Goal: Task Accomplishment & Management: Use online tool/utility

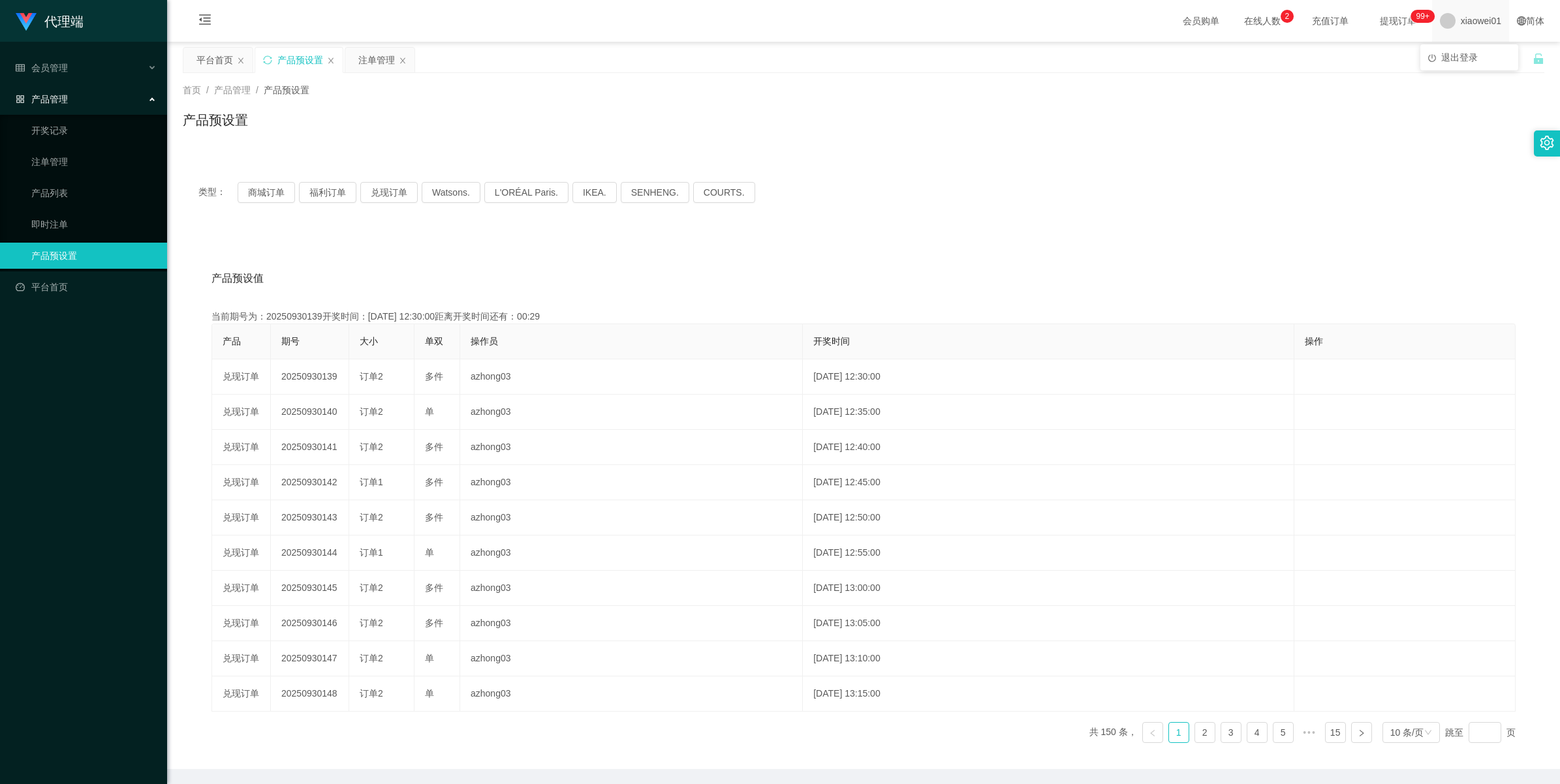
click at [1483, 17] on span "xiaowei01" at bounding box center [1480, 21] width 40 height 42
click at [1456, 56] on span "退出登录" at bounding box center [1459, 57] width 36 height 10
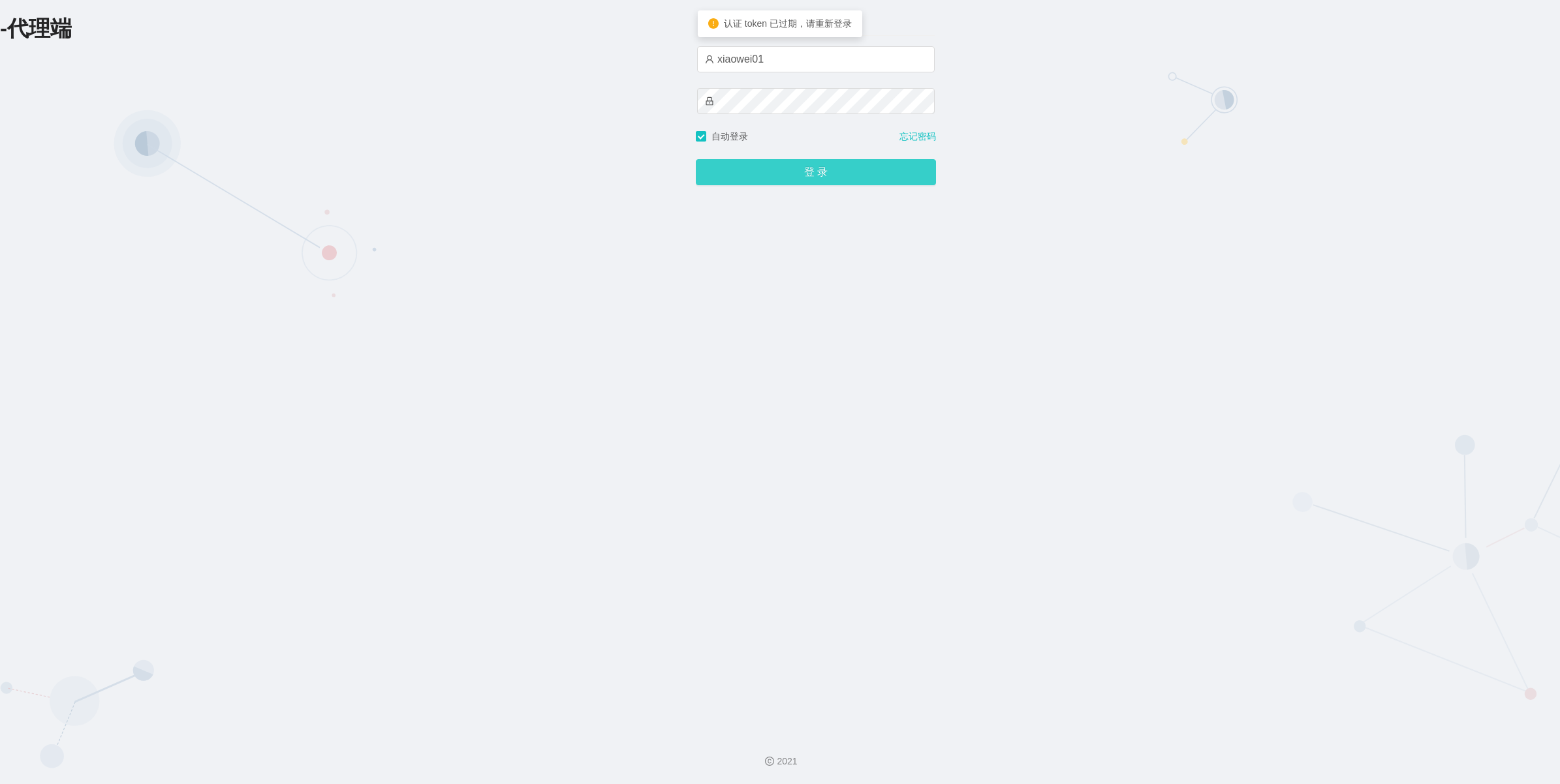
click at [784, 172] on button "登 录" at bounding box center [815, 172] width 240 height 26
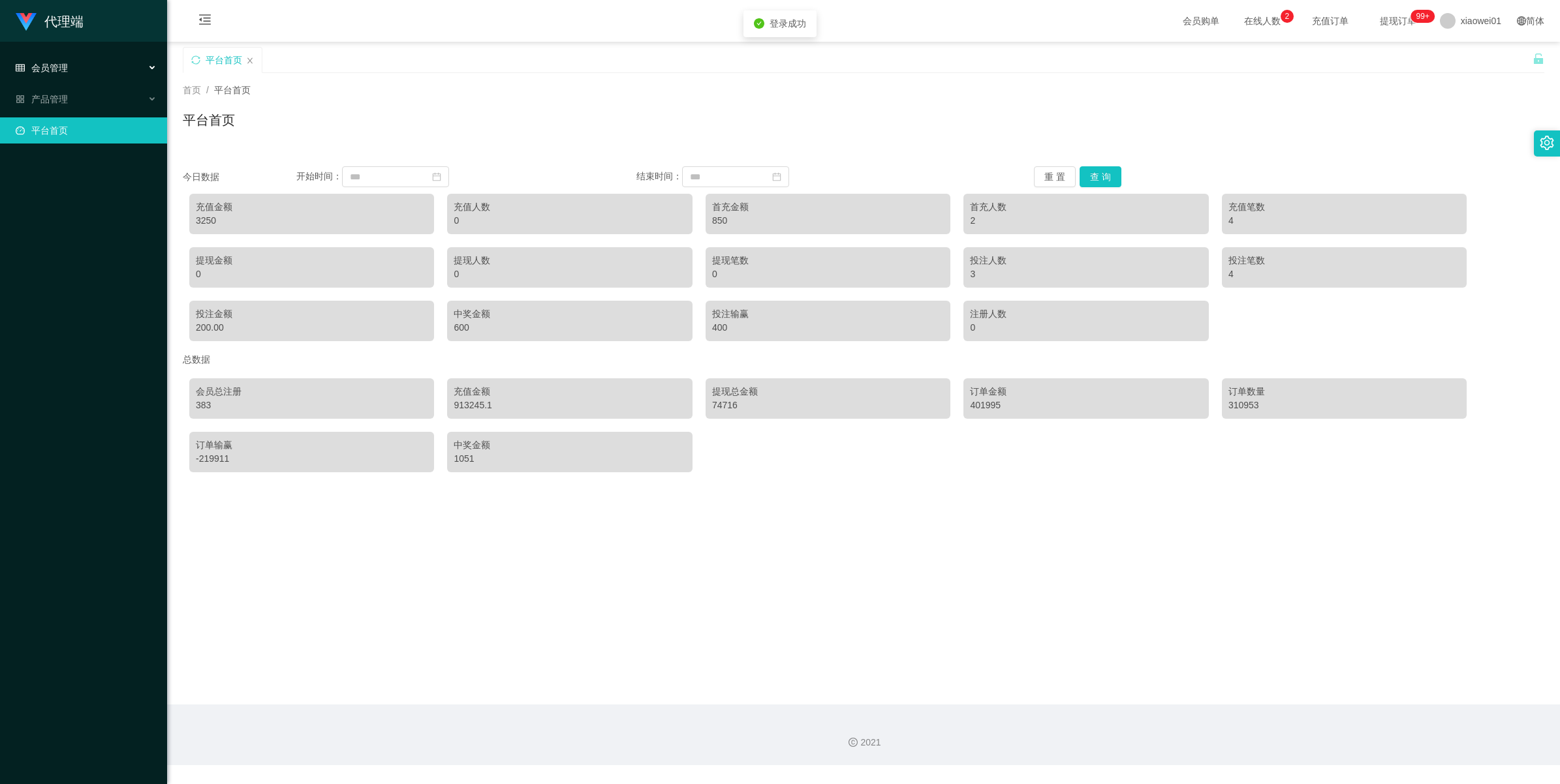
click at [48, 76] on div "会员管理" at bounding box center [83, 68] width 167 height 26
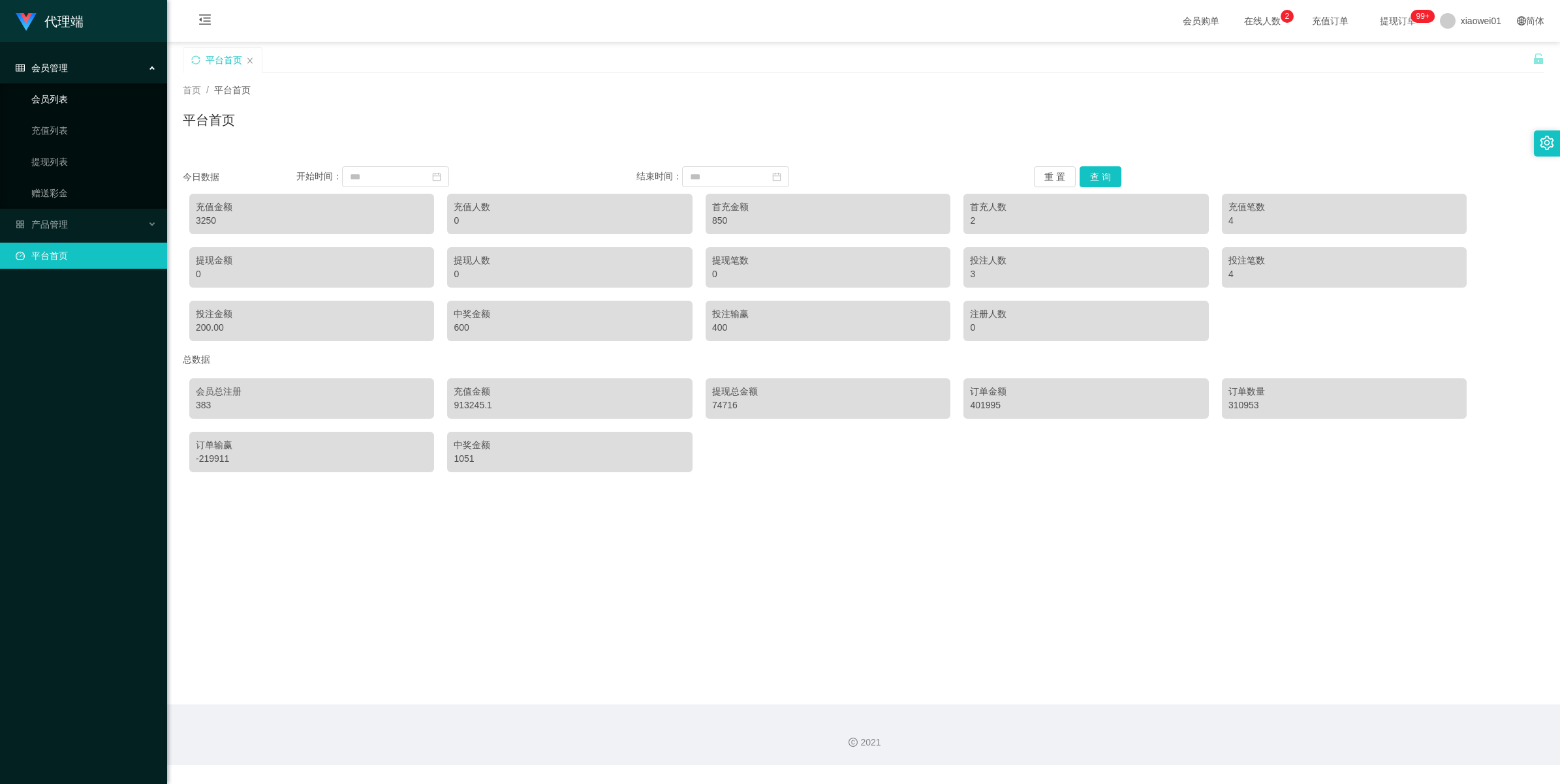
click at [46, 103] on link "会员列表" at bounding box center [94, 99] width 126 height 26
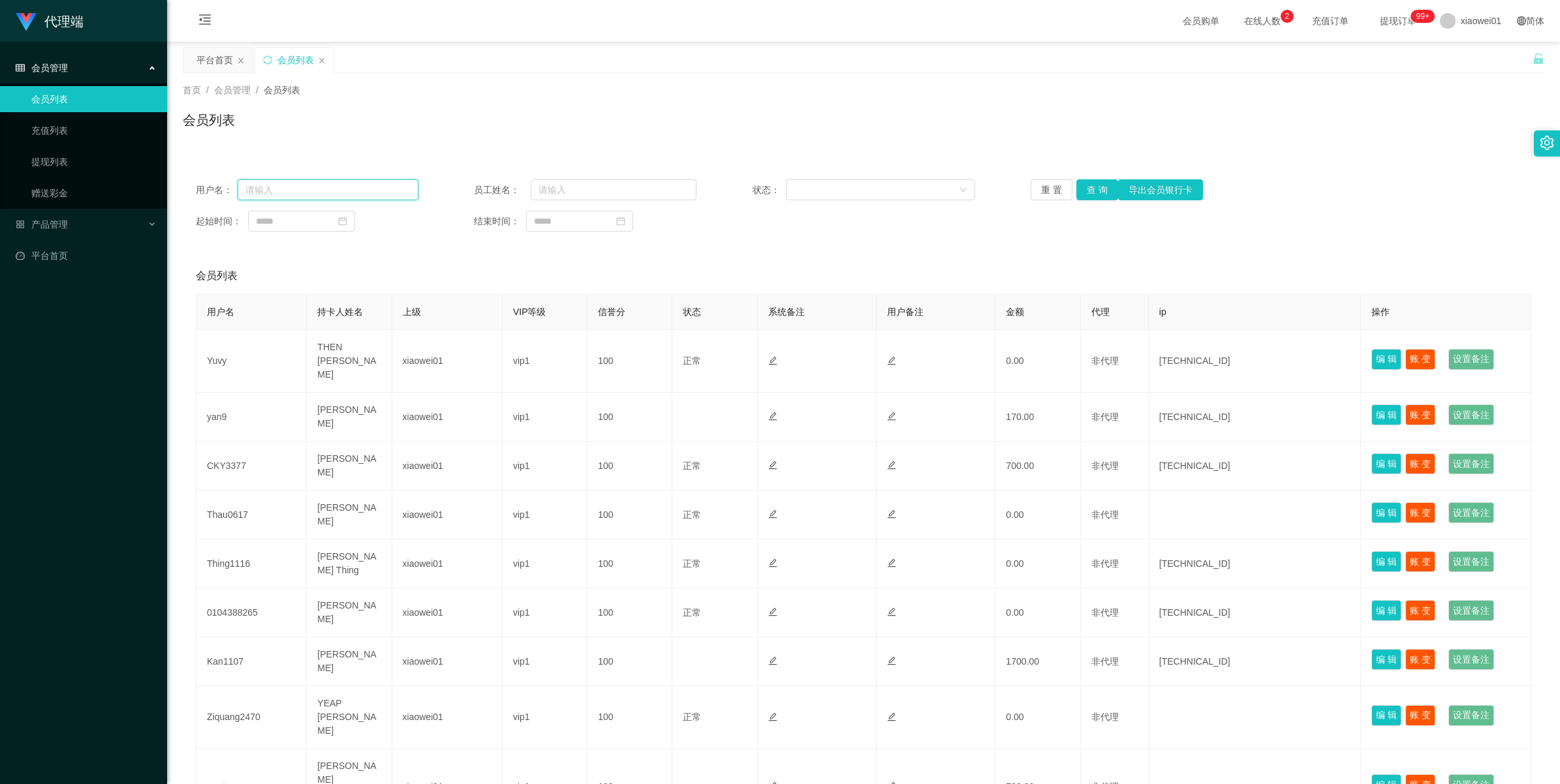
click at [297, 188] on input "text" at bounding box center [328, 189] width 181 height 21
paste input "Sin8888"
type input "Sin8888"
click at [1090, 190] on button "查 询" at bounding box center [1097, 189] width 42 height 21
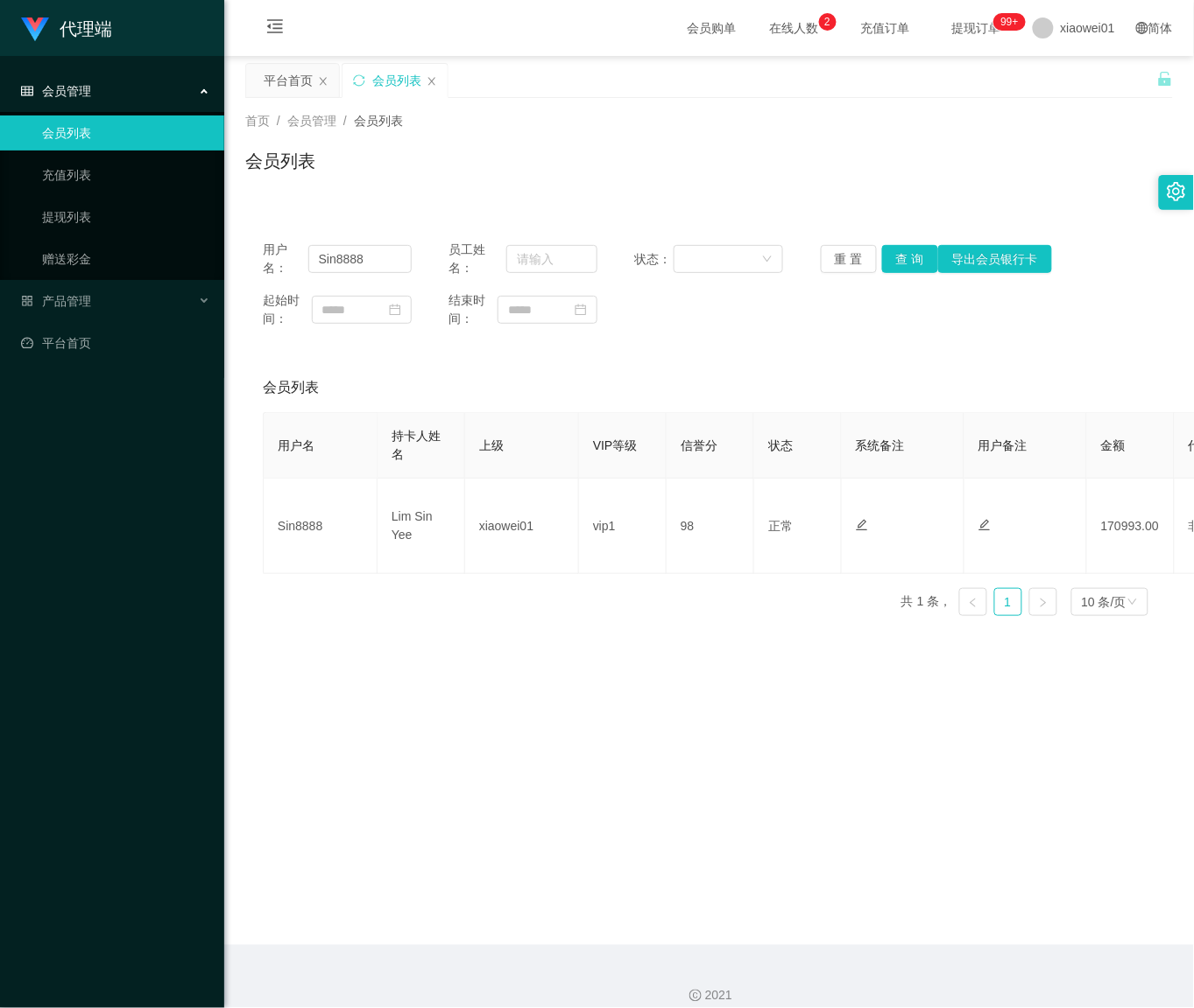
click at [485, 766] on main "关闭左侧 关闭右侧 关闭其它 刷新页面 平台首页 会员列表 首页 / 会员管理 / 会员列表 / 会员列表 用户名： Sin8888 员工姓名： 状态： 重 …" at bounding box center [709, 501] width 970 height 889
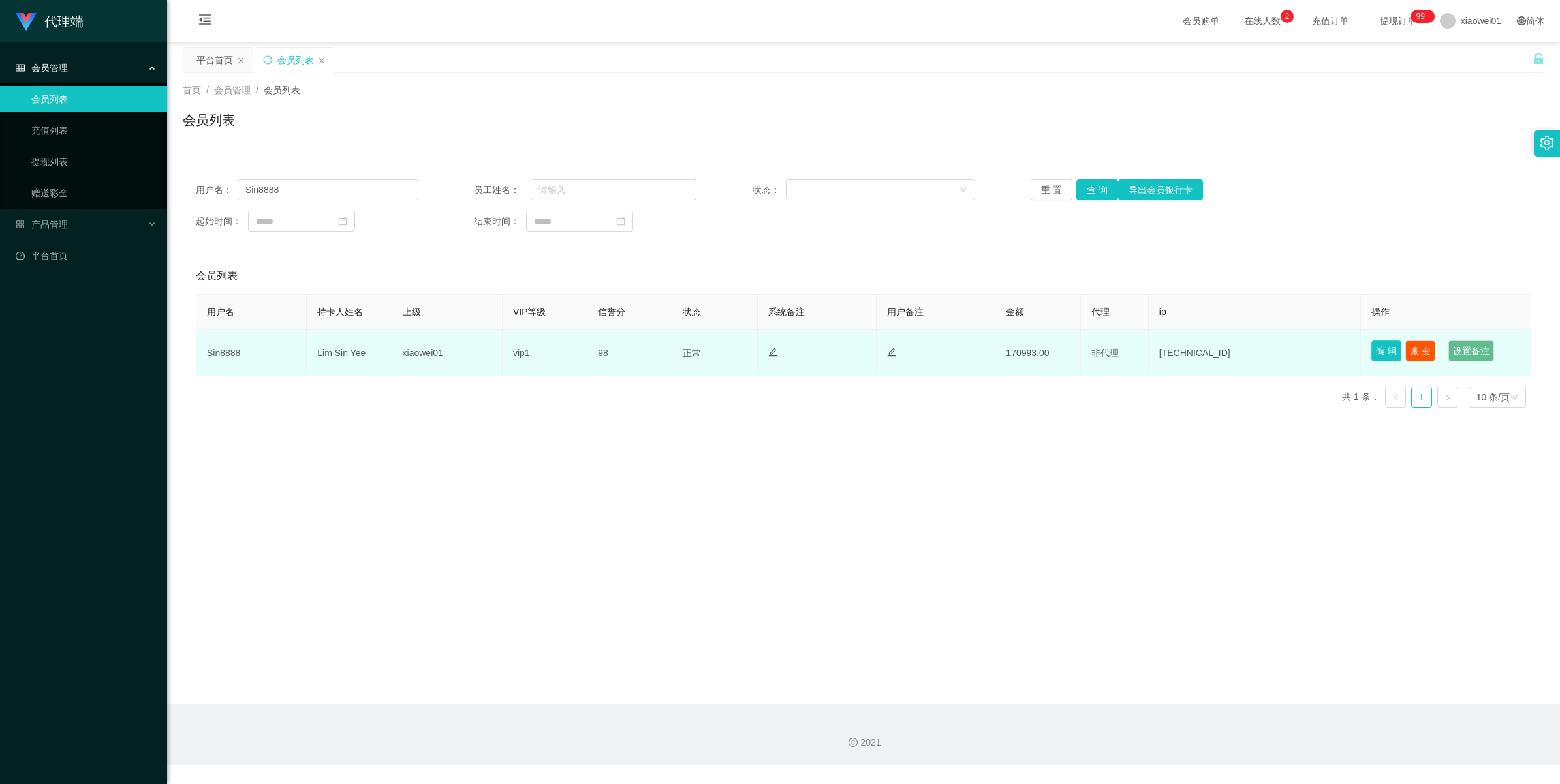
click at [1387, 346] on button "编 辑" at bounding box center [1386, 351] width 30 height 21
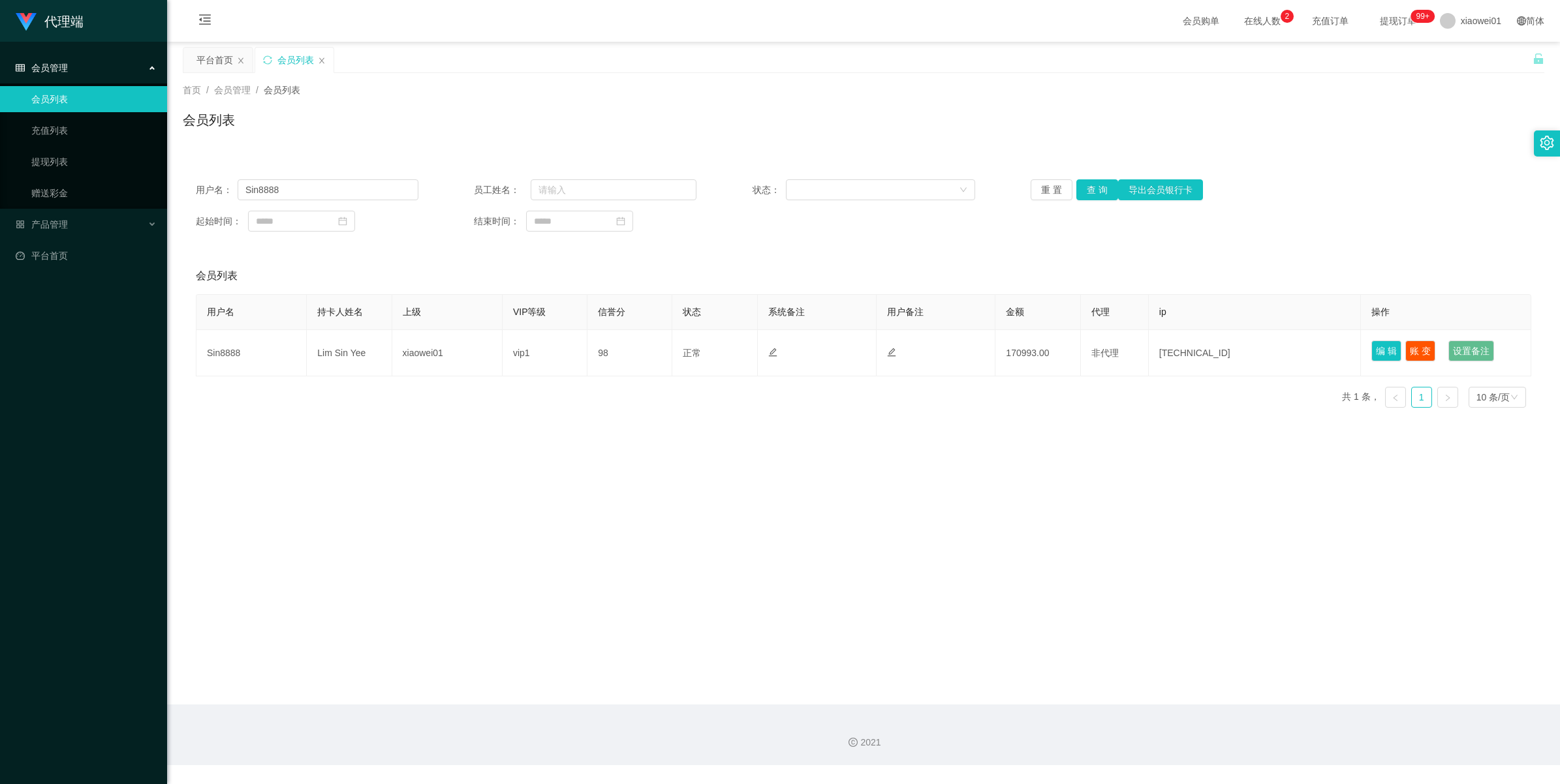
click at [318, 203] on div "用户名： Sin8888 员工姓名： 状态： 重 置 查 询 导出会员银行卡 起始时间： 结束时间：" at bounding box center [864, 205] width 1362 height 78
drag, startPoint x: 314, startPoint y: 192, endPoint x: 38, endPoint y: 213, distance: 276.8
click at [0, 218] on html "代理端 会员管理 会员列表 充值列表 提现列表 赠送彩金 产品管理 平台首页 保存配置 重置配置 整体风格设置 主题色 导航设置 内容区域宽度 定宽 固定He…" at bounding box center [780, 392] width 1560 height 784
paste input "60126919203"
type input "60126919203"
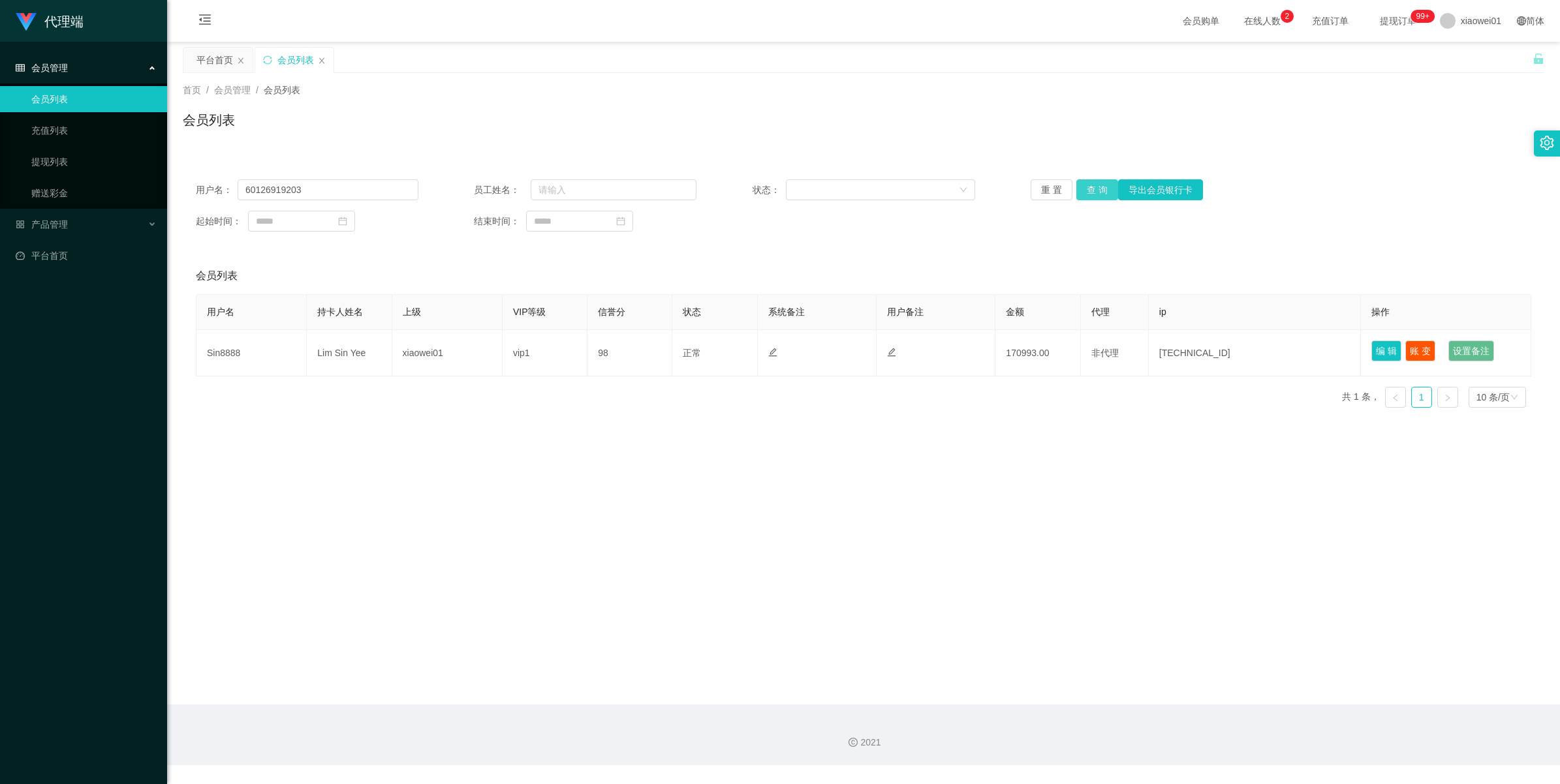
click at [1078, 191] on button "查 询" at bounding box center [1097, 189] width 42 height 21
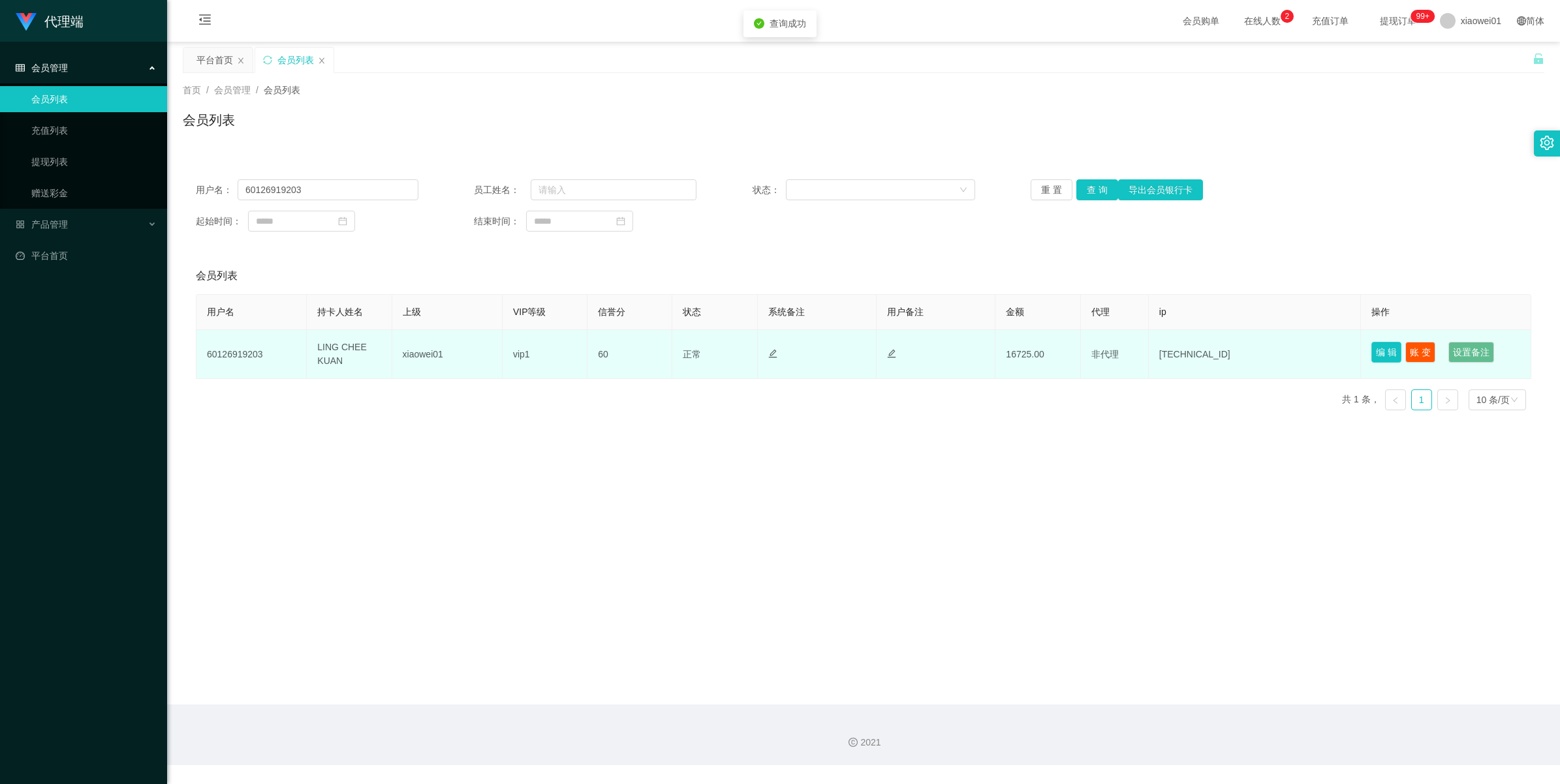
click at [1373, 348] on button "编 辑" at bounding box center [1386, 352] width 30 height 21
type input "60126919203"
type input "LING CHEE KUAN"
type input "60"
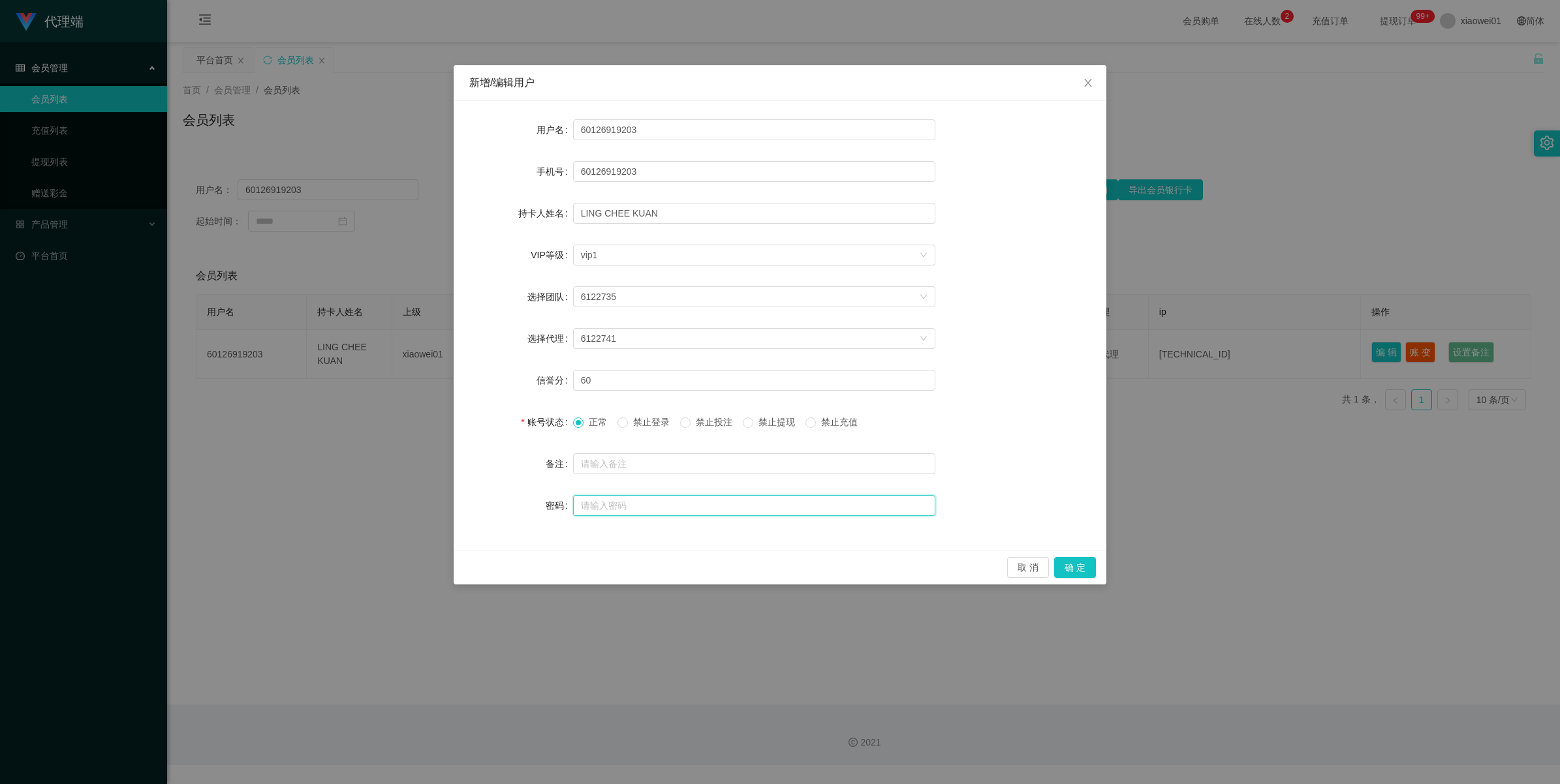
click at [599, 513] on input "text" at bounding box center [754, 505] width 362 height 21
type input "123123"
click at [1067, 565] on button "确 定" at bounding box center [1075, 568] width 42 height 21
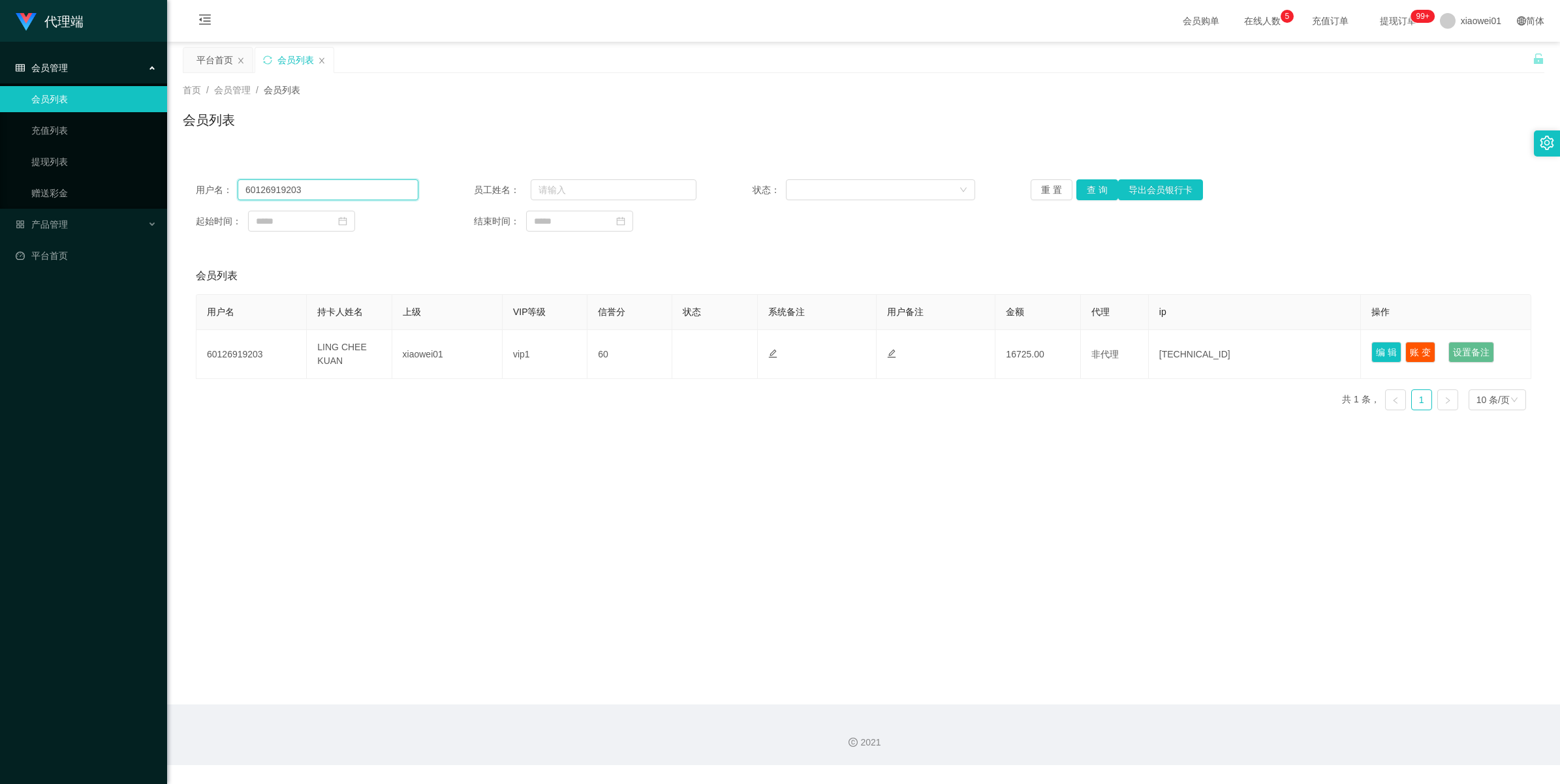
drag, startPoint x: 341, startPoint y: 195, endPoint x: 227, endPoint y: 193, distance: 114.0
click at [227, 193] on div "用户名： 60126919203" at bounding box center [306, 189] width 222 height 21
click at [1447, 19] on div "xiaowei01" at bounding box center [1470, 21] width 77 height 42
click at [1442, 52] on span "退出登录" at bounding box center [1459, 57] width 36 height 10
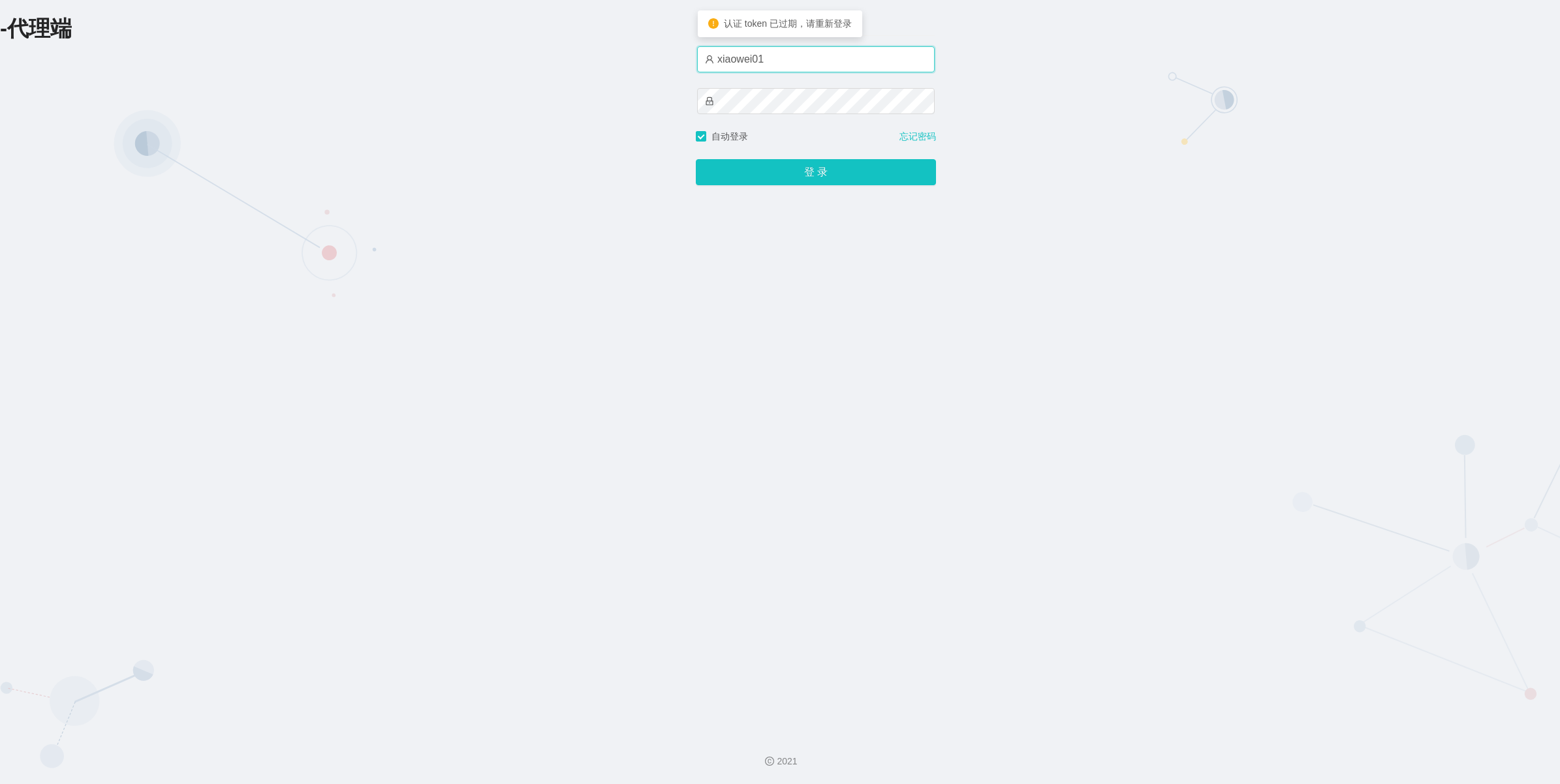
click at [803, 69] on input "xiaowei01" at bounding box center [816, 59] width 238 height 26
type input "azhong01"
click at [763, 171] on button "登 录" at bounding box center [815, 172] width 240 height 26
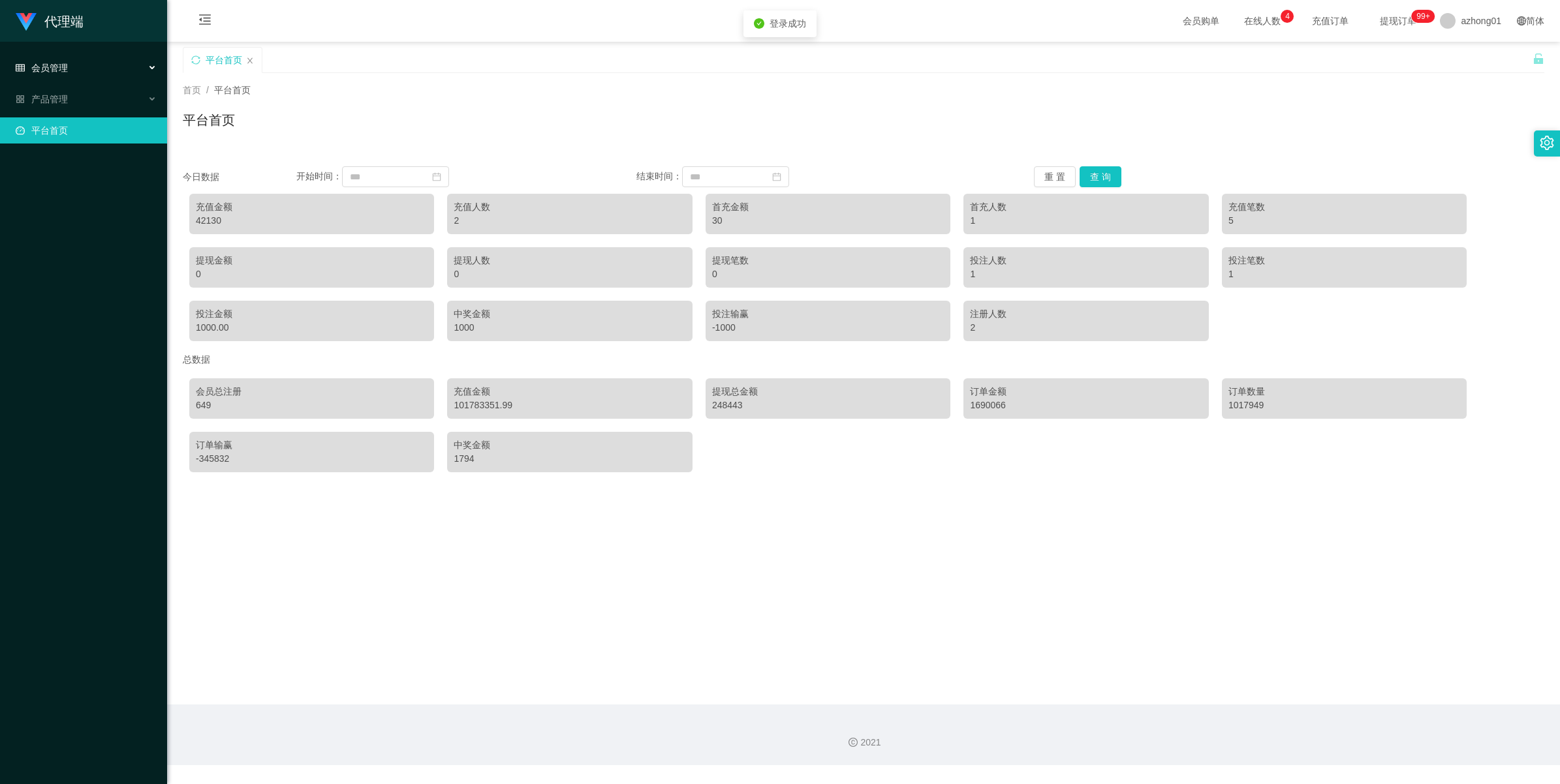
click at [106, 56] on div "会员管理" at bounding box center [83, 68] width 167 height 26
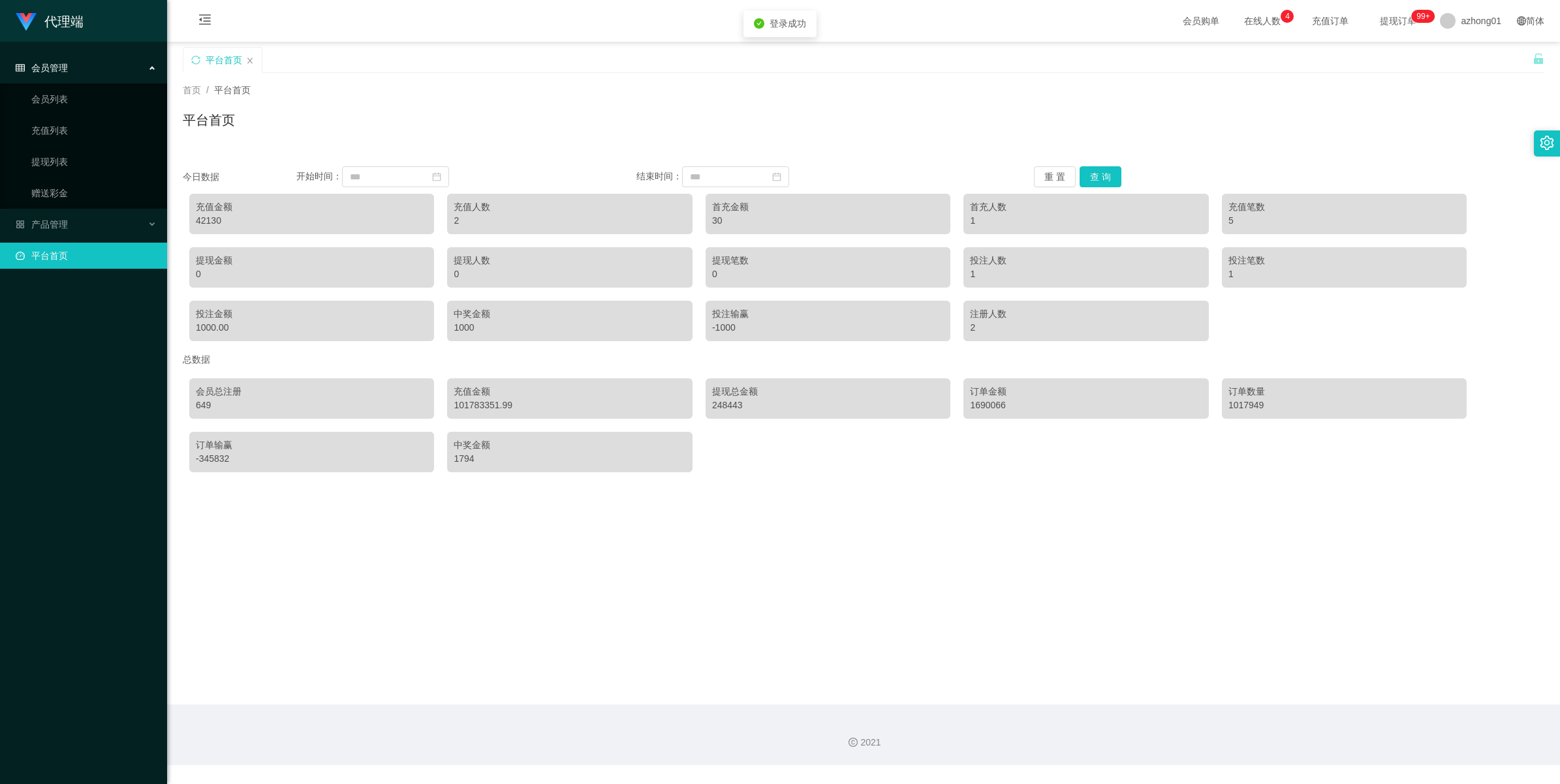
click at [33, 252] on link "平台首页" at bounding box center [86, 256] width 141 height 26
click at [36, 230] on div "产品管理" at bounding box center [83, 224] width 167 height 26
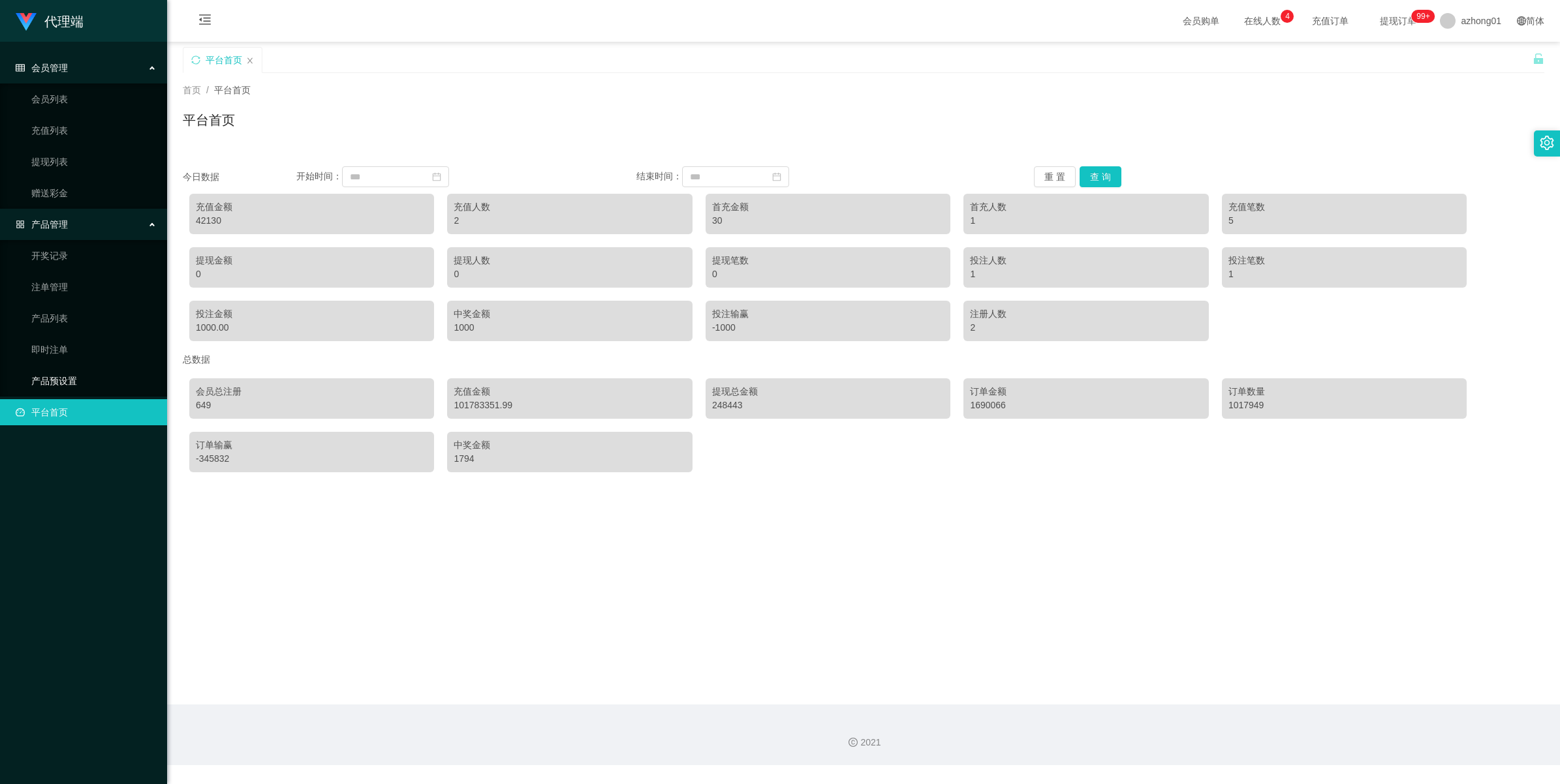
click at [49, 379] on link "产品预设置" at bounding box center [94, 380] width 126 height 26
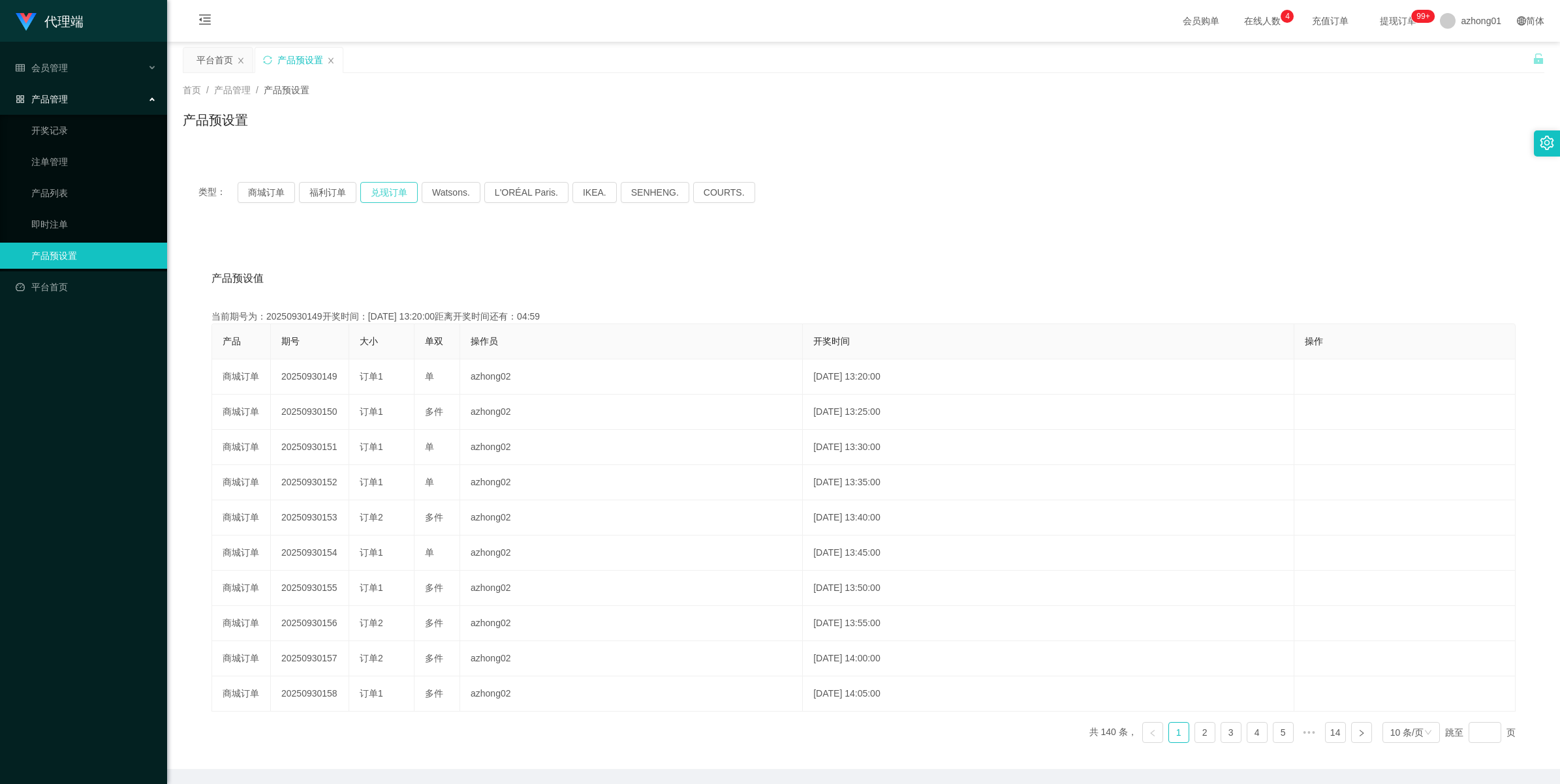
click at [389, 200] on button "兑现订单" at bounding box center [389, 192] width 57 height 21
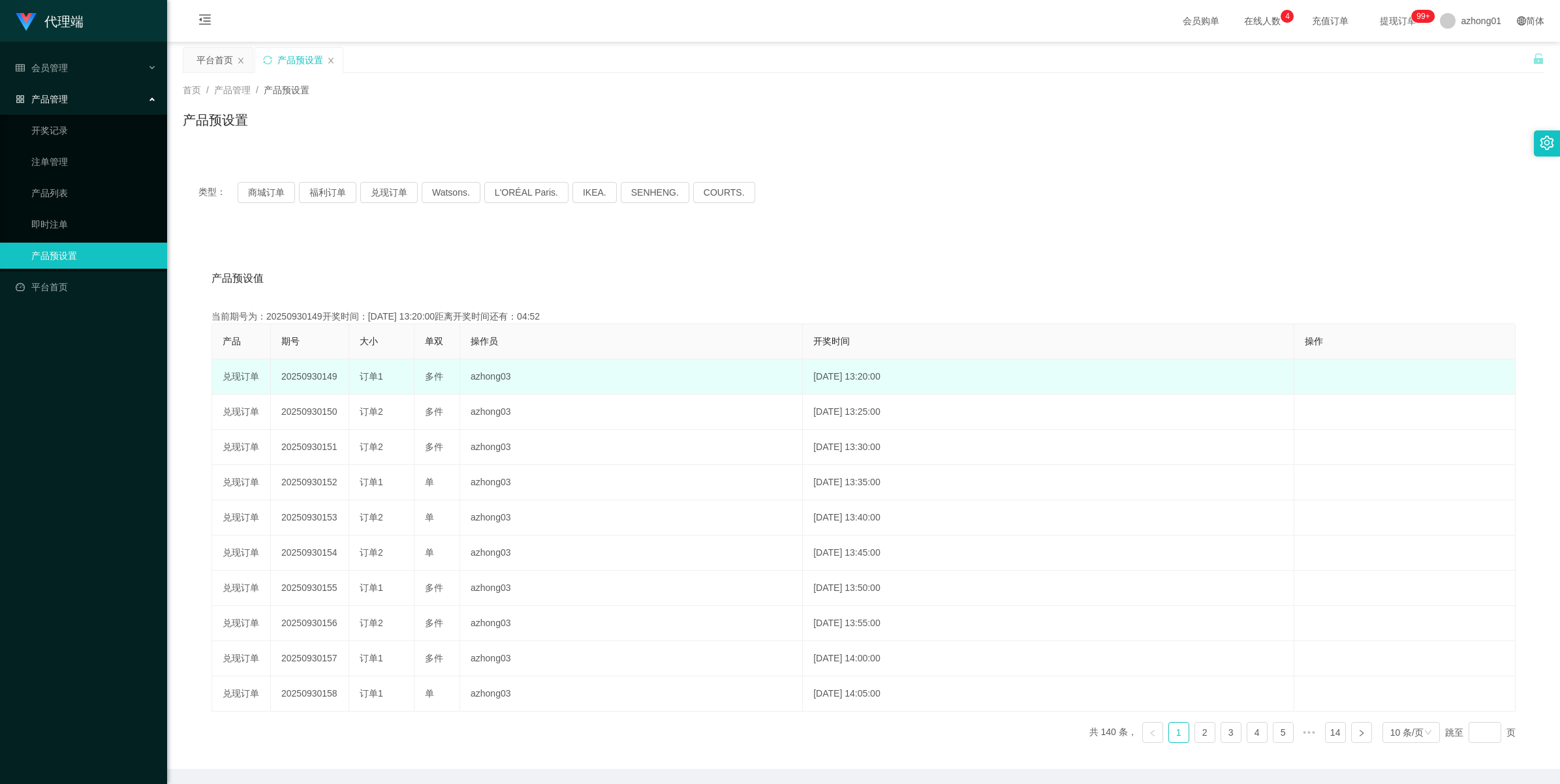
click at [312, 372] on td "20250930149" at bounding box center [309, 377] width 78 height 35
copy td "20250930149"
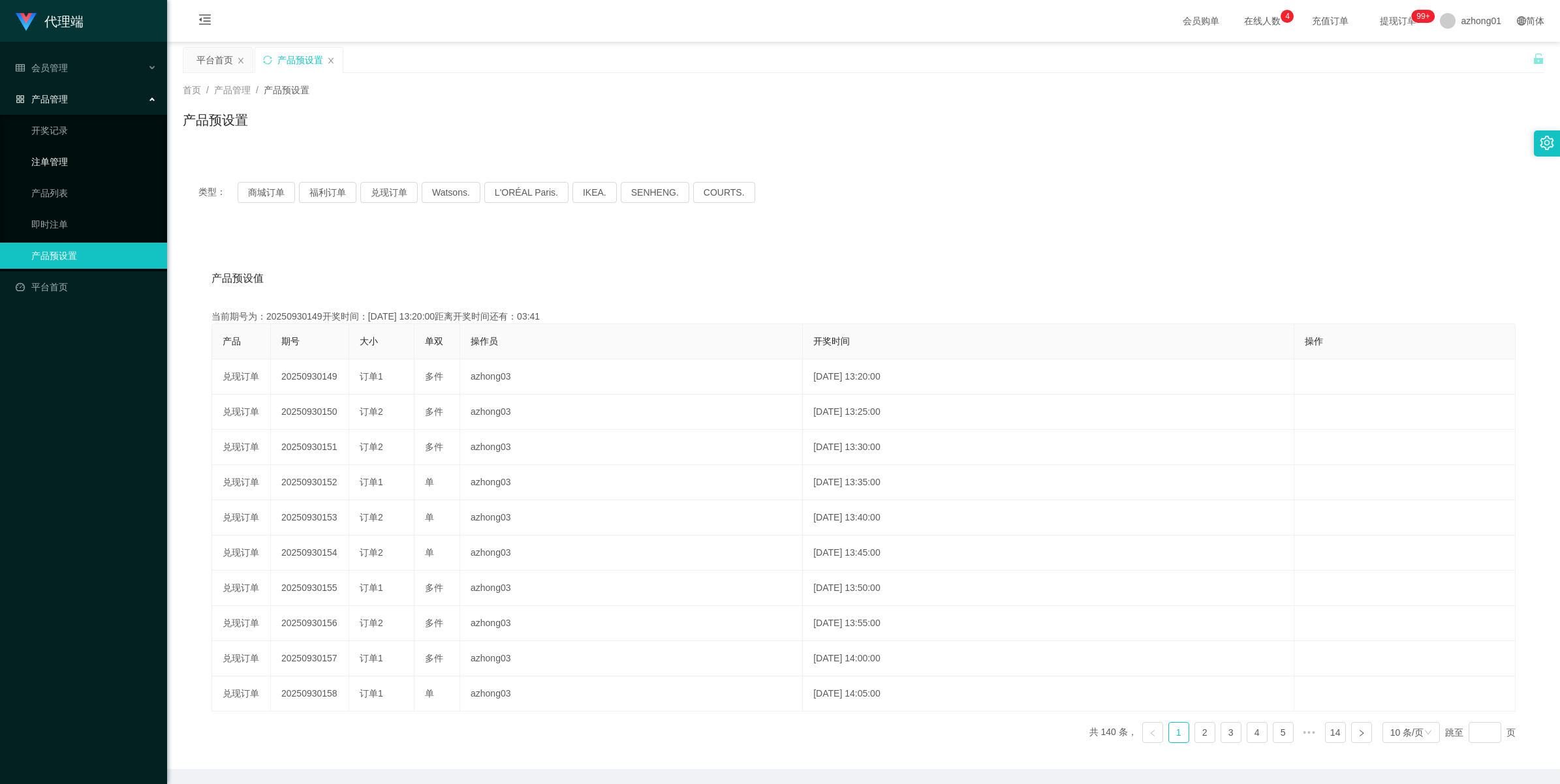
click at [59, 160] on link "注单管理" at bounding box center [94, 161] width 126 height 26
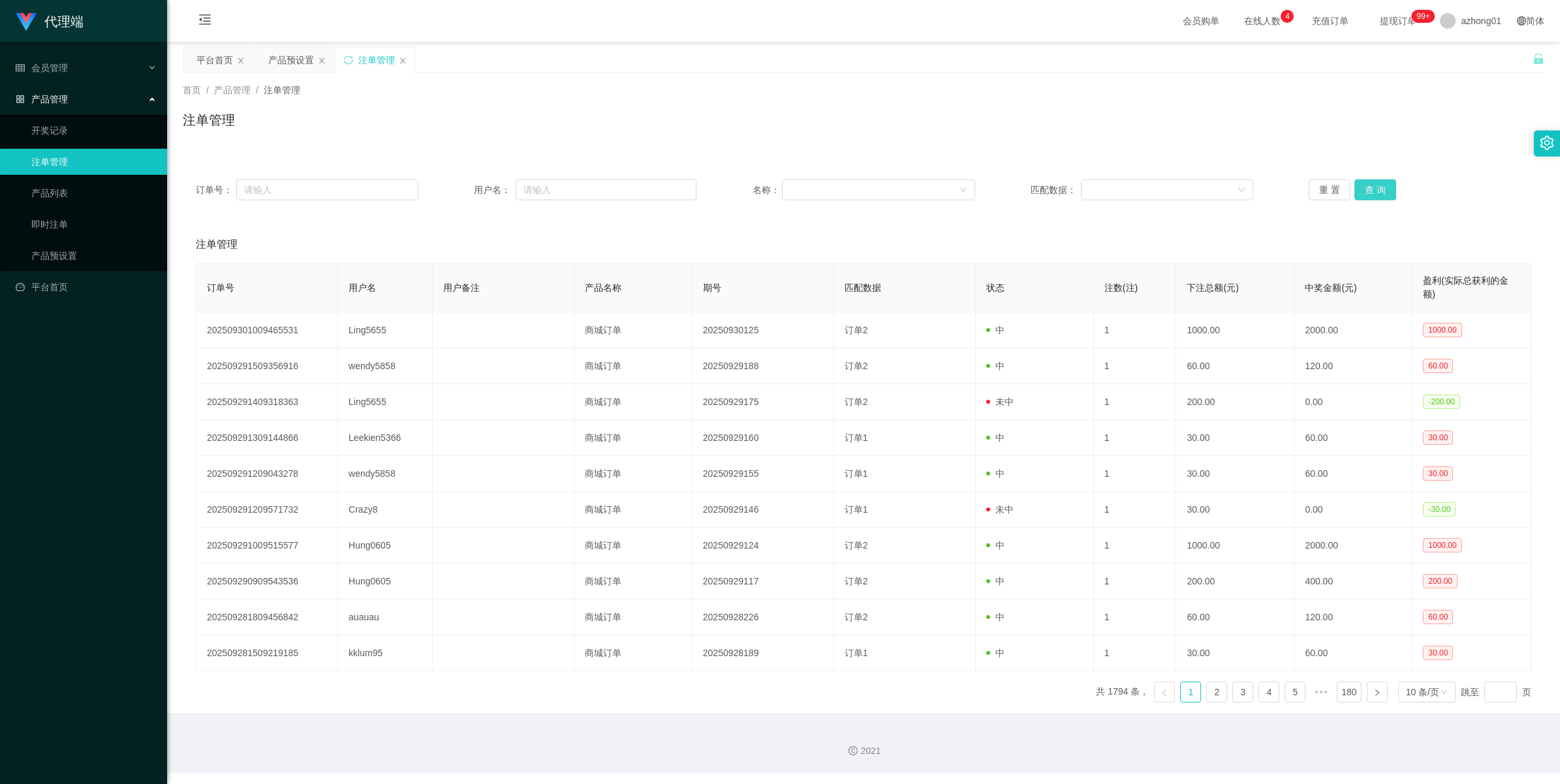
click at [1365, 187] on button "查 询" at bounding box center [1375, 189] width 42 height 21
click at [1365, 187] on div "重 置 查 询" at bounding box center [1419, 189] width 222 height 21
click at [1365, 187] on button "查 询" at bounding box center [1375, 189] width 42 height 21
click at [1365, 187] on div "重 置 查 询" at bounding box center [1419, 189] width 222 height 21
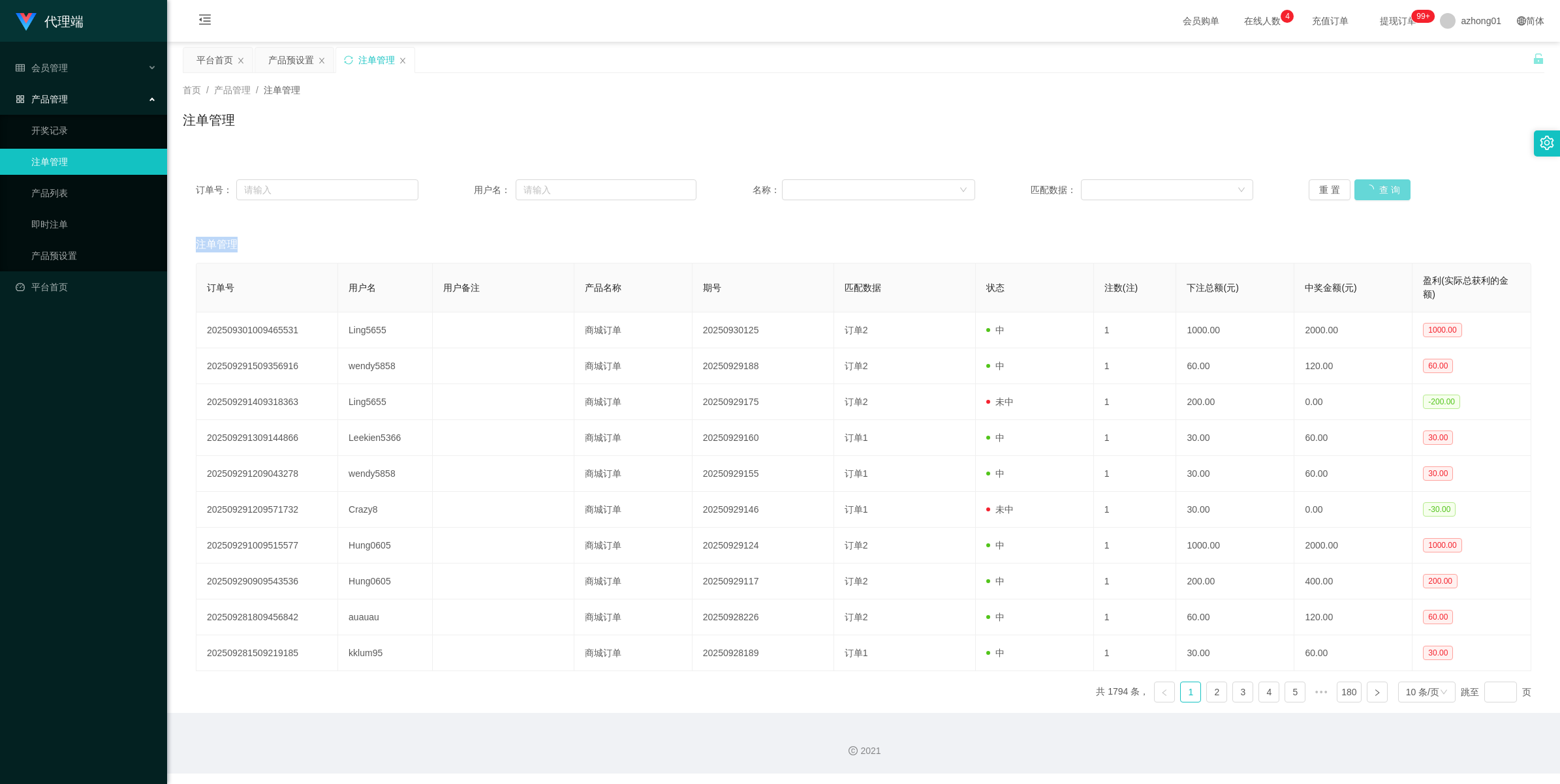
click at [1365, 187] on div "重 置 查 询" at bounding box center [1419, 189] width 222 height 21
click at [1366, 191] on button "查 询" at bounding box center [1375, 189] width 42 height 21
click at [1366, 191] on div "重 置 查 询" at bounding box center [1419, 189] width 222 height 21
click at [1366, 191] on button "查 询" at bounding box center [1375, 189] width 42 height 21
click at [1366, 191] on div "重 置 查 询" at bounding box center [1419, 189] width 222 height 21
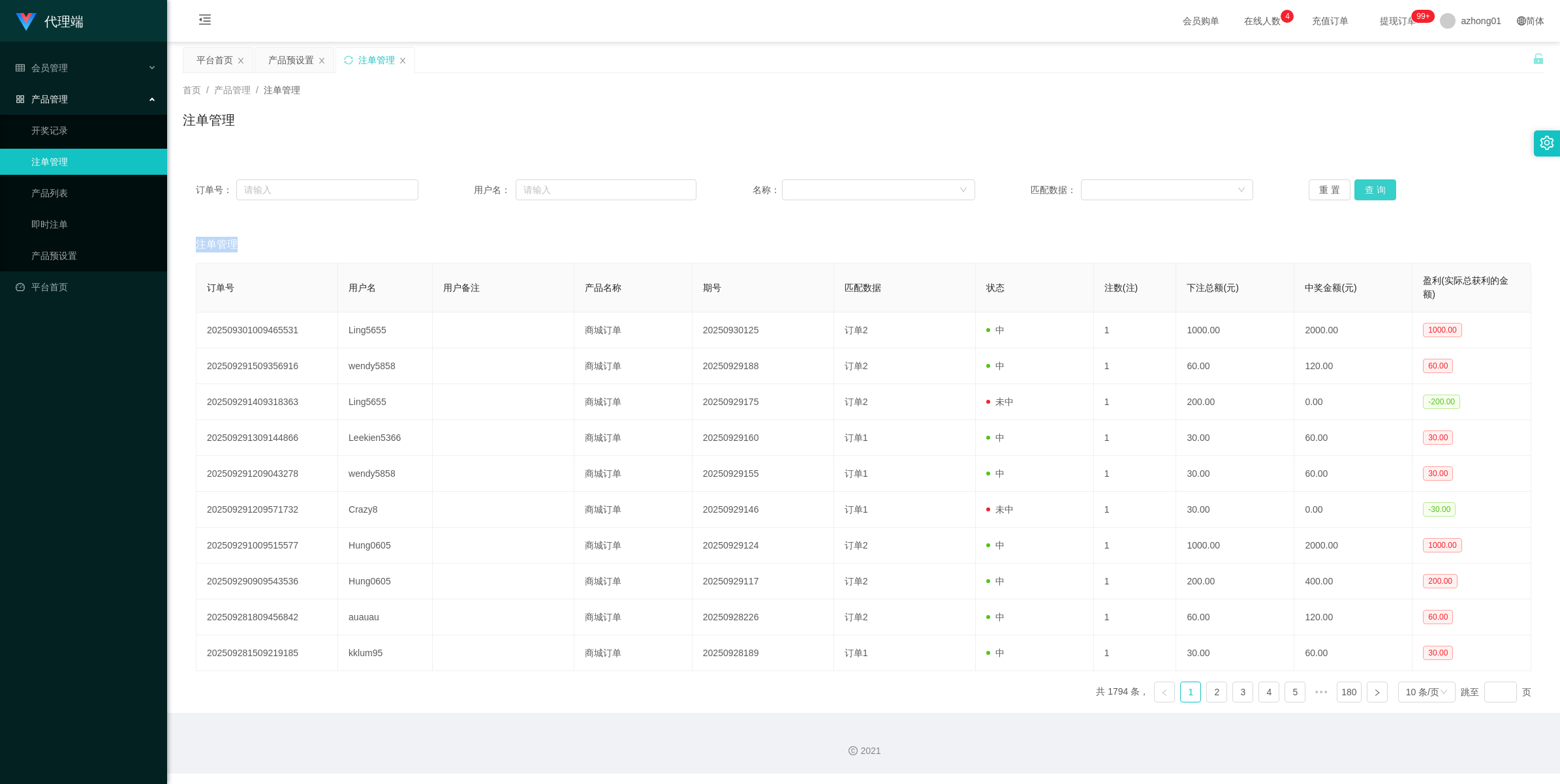
click at [1366, 191] on button "查 询" at bounding box center [1375, 189] width 42 height 21
click at [1366, 191] on div "重 置 查 询" at bounding box center [1419, 189] width 222 height 21
click at [1366, 191] on button "查 询" at bounding box center [1375, 189] width 42 height 21
click at [1366, 191] on div "重 置 查 询" at bounding box center [1419, 189] width 222 height 21
click at [1366, 191] on button "查 询" at bounding box center [1375, 189] width 42 height 21
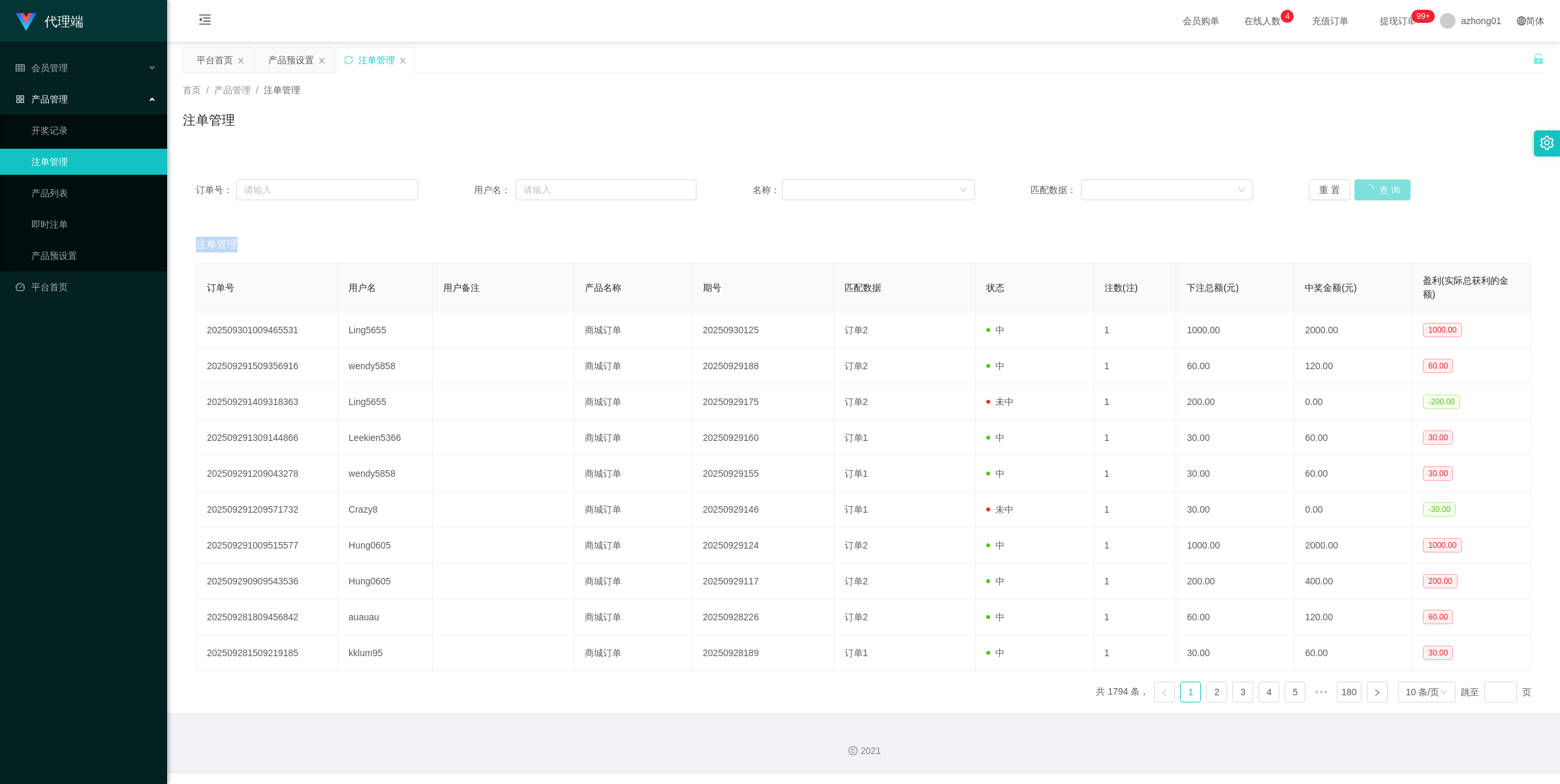
click at [1366, 191] on div "重 置 查 询" at bounding box center [1419, 189] width 222 height 21
click at [1366, 191] on button "查 询" at bounding box center [1375, 189] width 42 height 21
click at [1366, 191] on div "重 置 查 询" at bounding box center [1419, 189] width 222 height 21
click at [1366, 191] on button "查 询" at bounding box center [1375, 189] width 42 height 21
click at [1366, 191] on div "重 置 查 询" at bounding box center [1419, 189] width 222 height 21
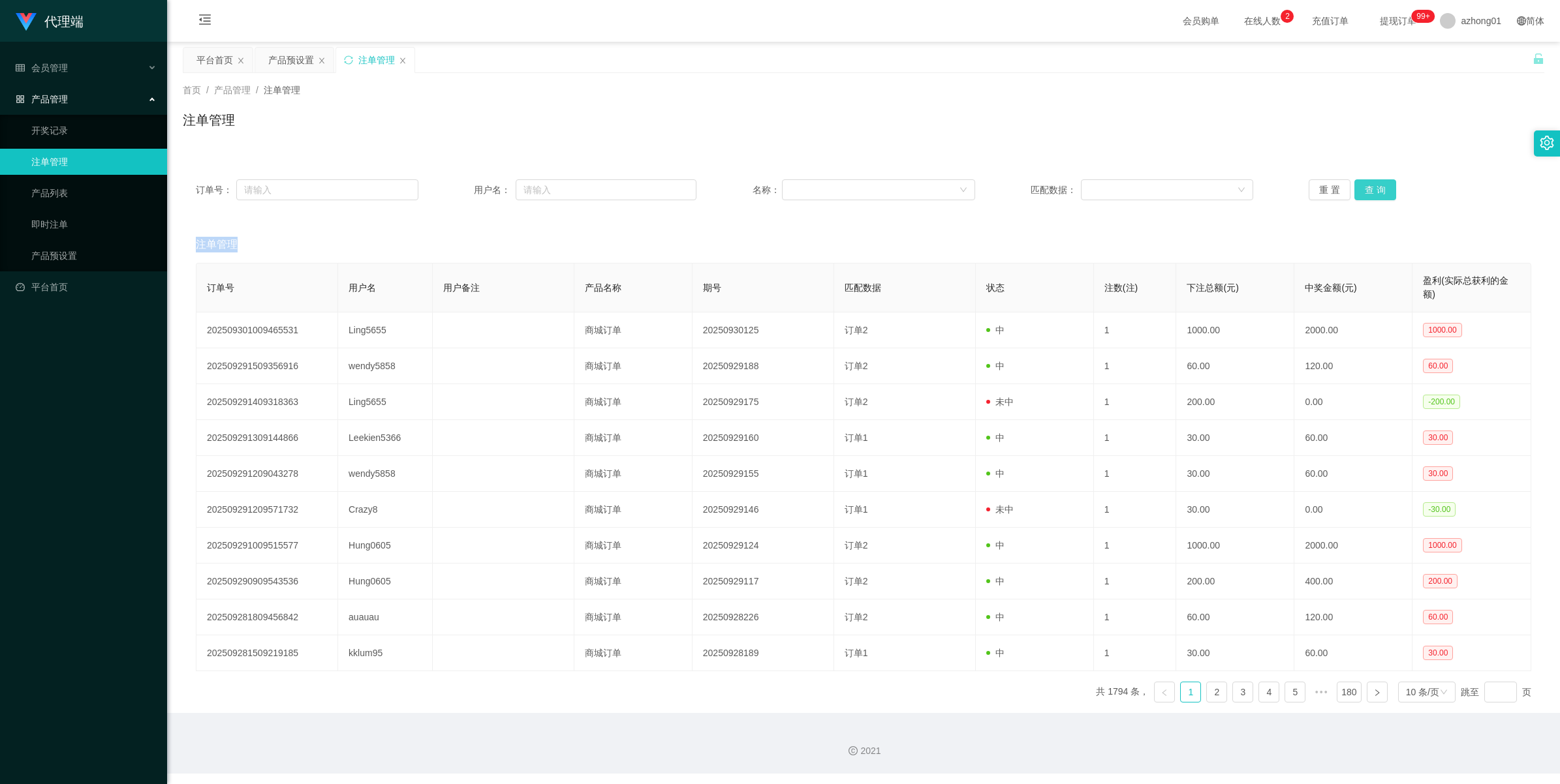
click at [1366, 191] on button "查 询" at bounding box center [1375, 189] width 42 height 21
click at [1366, 191] on div "重 置 查 询" at bounding box center [1419, 189] width 222 height 21
click at [1366, 191] on button "查 询" at bounding box center [1375, 189] width 42 height 21
click at [1366, 191] on div "重 置 查 询" at bounding box center [1419, 189] width 222 height 21
click at [1366, 191] on button "查 询" at bounding box center [1375, 189] width 42 height 21
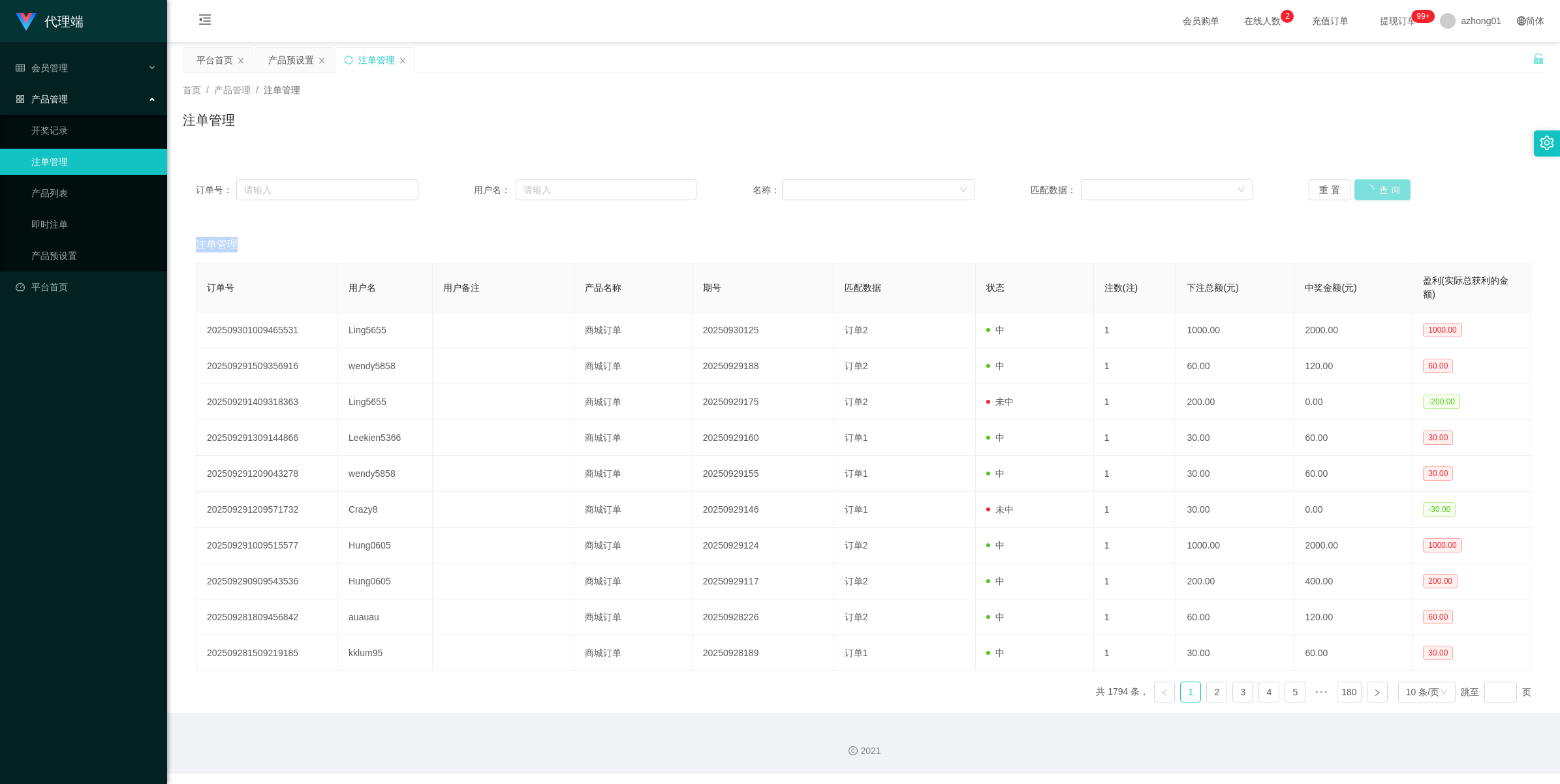
click at [1366, 191] on div "重 置 查 询" at bounding box center [1419, 189] width 222 height 21
click at [1366, 191] on button "查 询" at bounding box center [1382, 189] width 56 height 21
click at [1366, 191] on div "重 置 查 询" at bounding box center [1419, 189] width 222 height 21
click at [1365, 188] on button "查 询" at bounding box center [1375, 189] width 42 height 21
click at [1365, 188] on div "重 置 查 询" at bounding box center [1419, 189] width 222 height 21
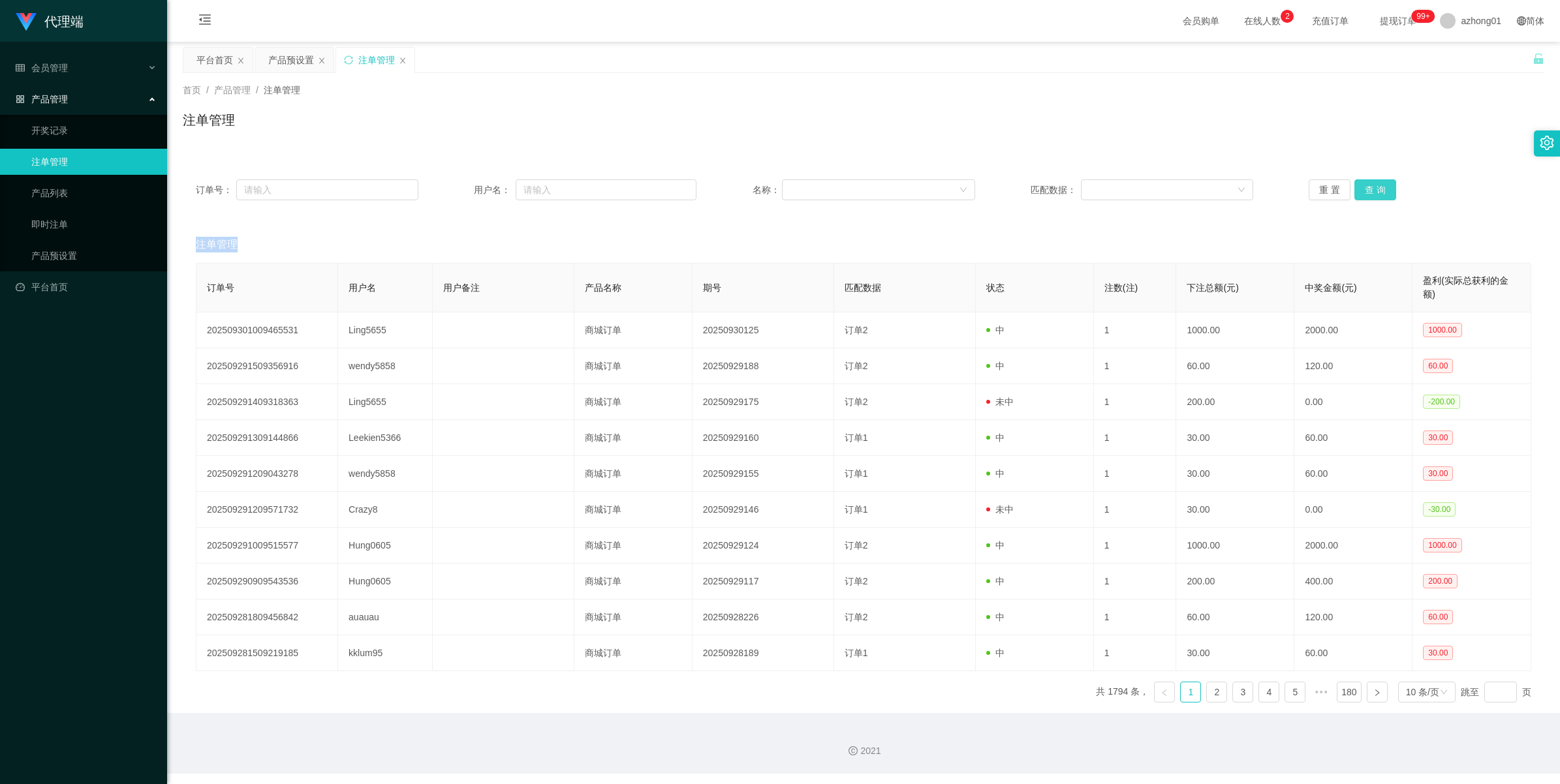
click at [1365, 188] on button "查 询" at bounding box center [1375, 189] width 42 height 21
click at [1365, 188] on div "重 置 查 询" at bounding box center [1419, 189] width 222 height 21
click at [1365, 188] on button "查 询" at bounding box center [1382, 189] width 56 height 21
click at [1365, 188] on div "重 置 查 询" at bounding box center [1419, 189] width 222 height 21
click at [1365, 188] on button "查 询" at bounding box center [1375, 189] width 42 height 21
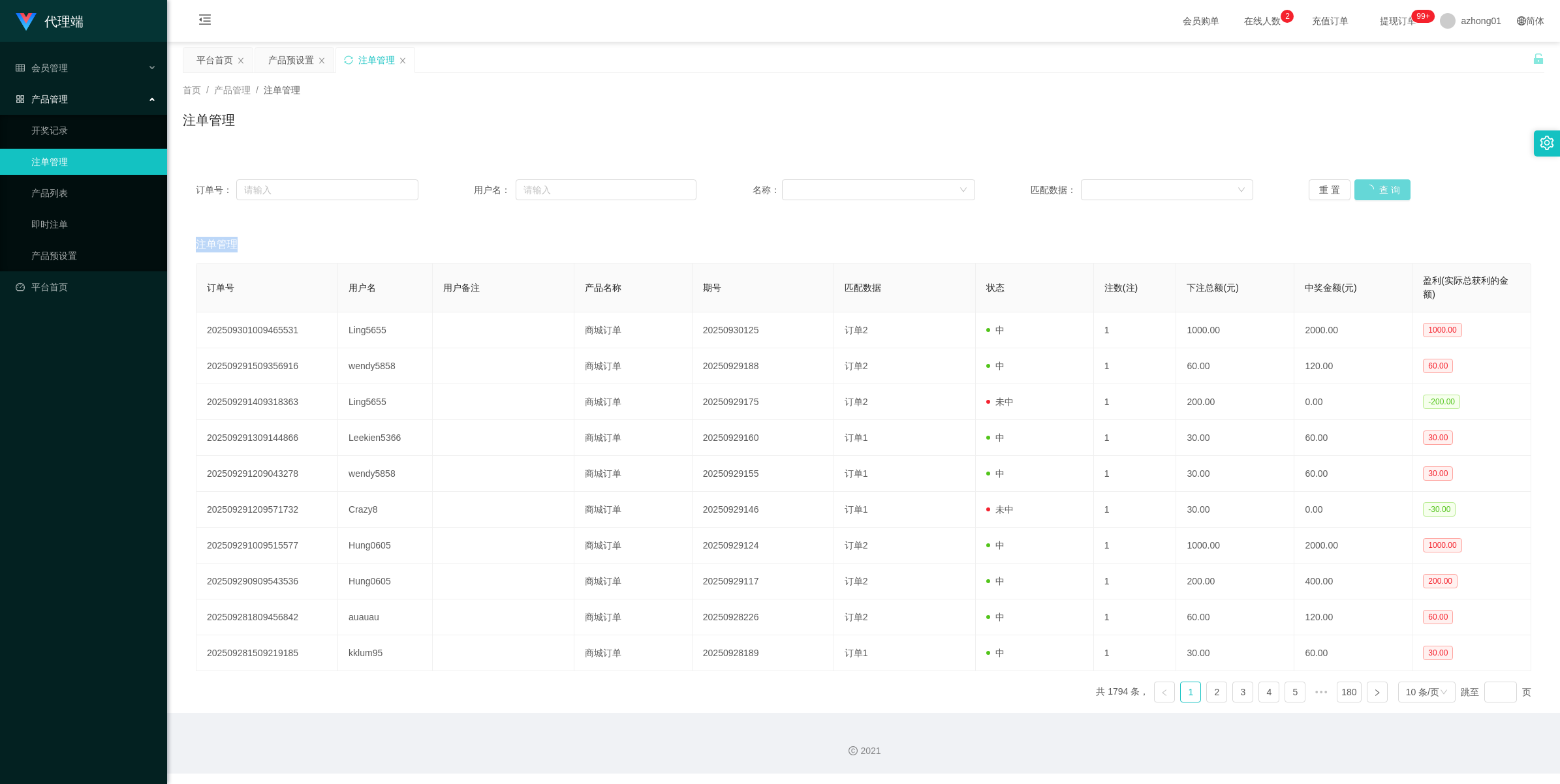
click at [1365, 188] on div "重 置 查 询" at bounding box center [1419, 189] width 222 height 21
click at [1365, 188] on button "查 询" at bounding box center [1375, 189] width 42 height 21
click at [1365, 188] on div "重 置 查 询" at bounding box center [1419, 189] width 222 height 21
click at [1365, 188] on button "查 询" at bounding box center [1375, 189] width 42 height 21
click at [1379, 178] on div "订单号： 用户名： 名称： 匹配数据： 重 置 查 询" at bounding box center [864, 189] width 1362 height 47
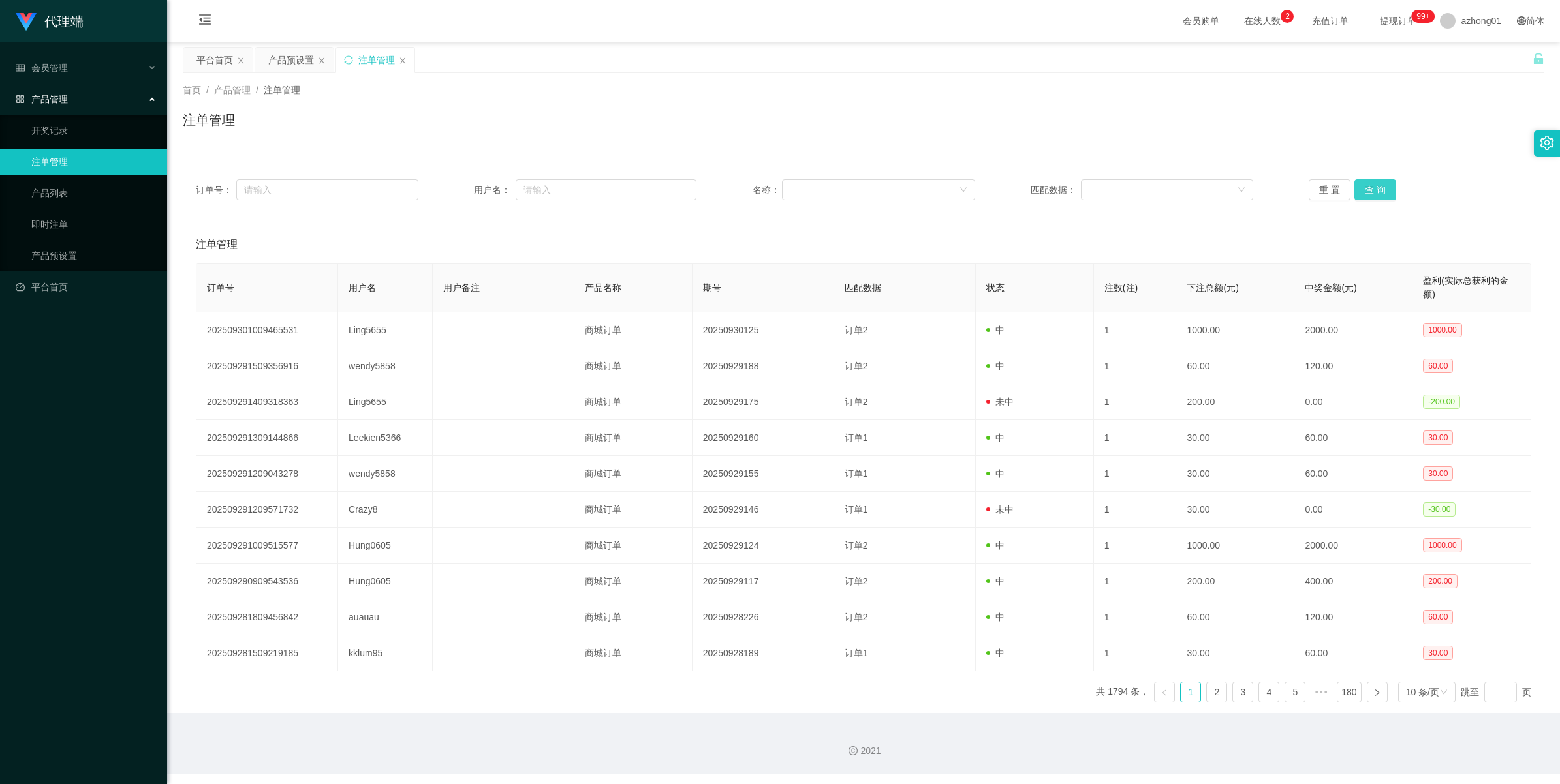
click at [1374, 187] on button "查 询" at bounding box center [1375, 189] width 42 height 21
click at [1374, 187] on div "重 置 查 询" at bounding box center [1419, 189] width 222 height 21
click at [1374, 187] on button "查 询" at bounding box center [1375, 189] width 42 height 21
click at [1374, 187] on div "重 置 查 询" at bounding box center [1419, 189] width 222 height 21
click at [1374, 187] on button "查 询" at bounding box center [1382, 189] width 56 height 21
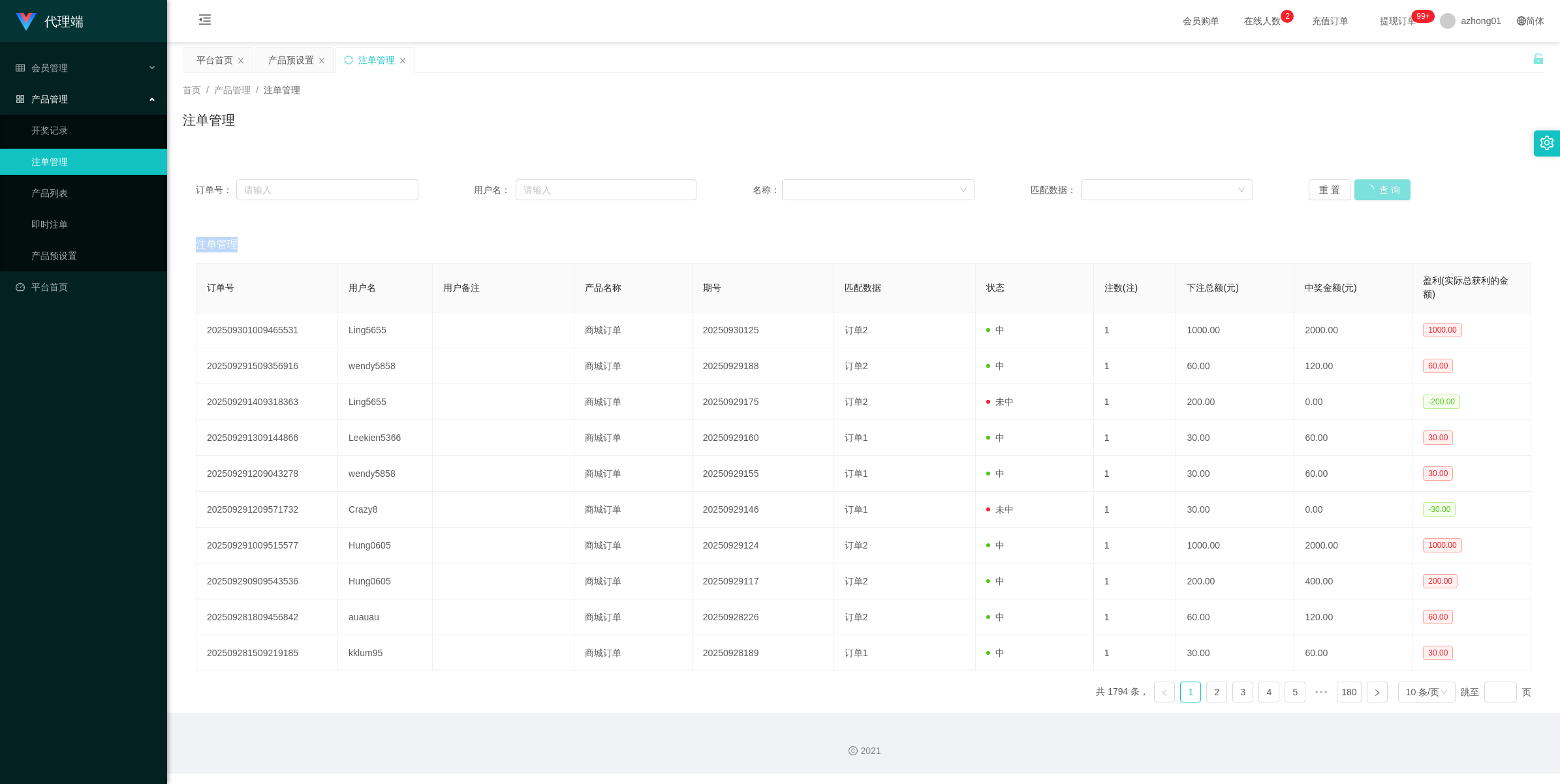
click at [1374, 187] on div "重 置 查 询" at bounding box center [1419, 189] width 222 height 21
click at [1374, 187] on button "查 询" at bounding box center [1375, 189] width 42 height 21
click at [1374, 187] on div "重 置 查 询" at bounding box center [1419, 189] width 222 height 21
drag, startPoint x: 1374, startPoint y: 187, endPoint x: 1362, endPoint y: 194, distance: 13.9
click at [1362, 194] on button "查 询" at bounding box center [1375, 189] width 42 height 21
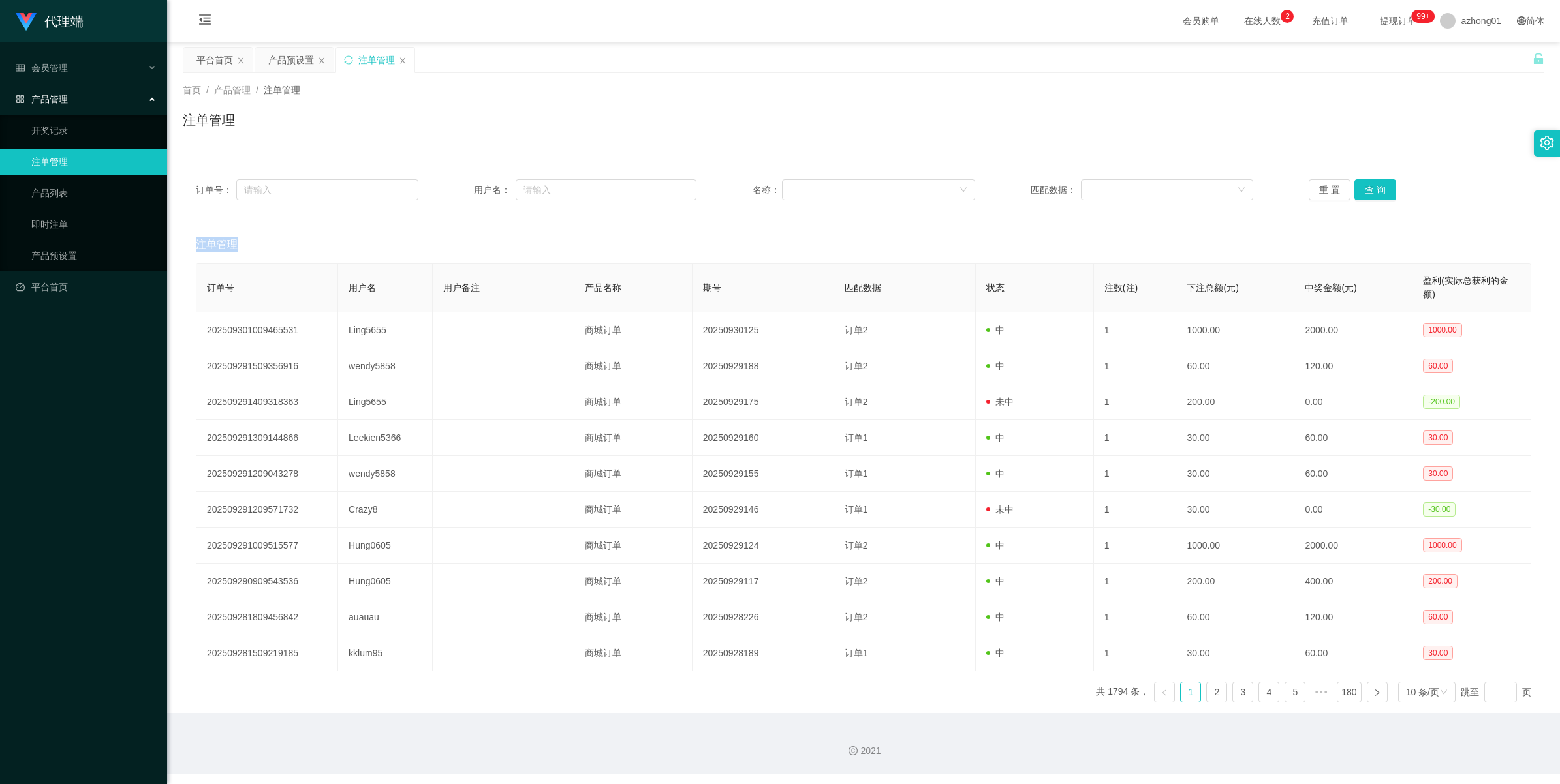
click at [1362, 194] on div "重 置 查 询" at bounding box center [1419, 189] width 222 height 21
click at [1362, 194] on button "查 询" at bounding box center [1375, 189] width 42 height 21
click at [1362, 194] on div "重 置 查 询" at bounding box center [1419, 189] width 222 height 21
click at [1362, 194] on button "查 询" at bounding box center [1375, 189] width 42 height 21
click at [1362, 194] on div "重 置 查 询" at bounding box center [1419, 189] width 222 height 21
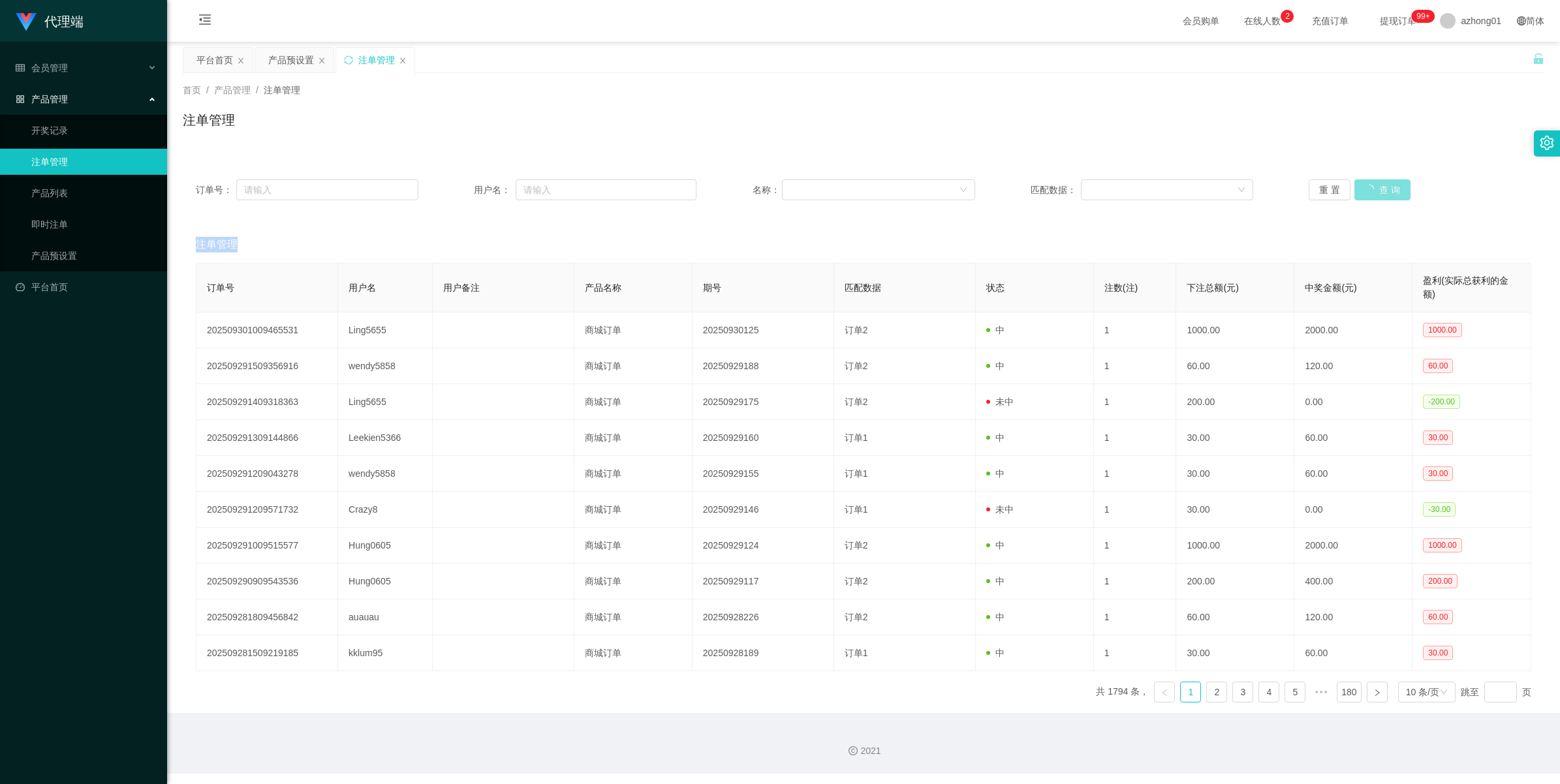
click at [1362, 194] on button "查 询" at bounding box center [1382, 189] width 56 height 21
click at [1362, 194] on div "重 置 查 询" at bounding box center [1419, 189] width 222 height 21
click at [1362, 194] on button "查 询" at bounding box center [1375, 189] width 42 height 21
click at [1362, 194] on div "重 置 查 询" at bounding box center [1419, 189] width 222 height 21
click at [1362, 194] on button "查 询" at bounding box center [1375, 189] width 42 height 21
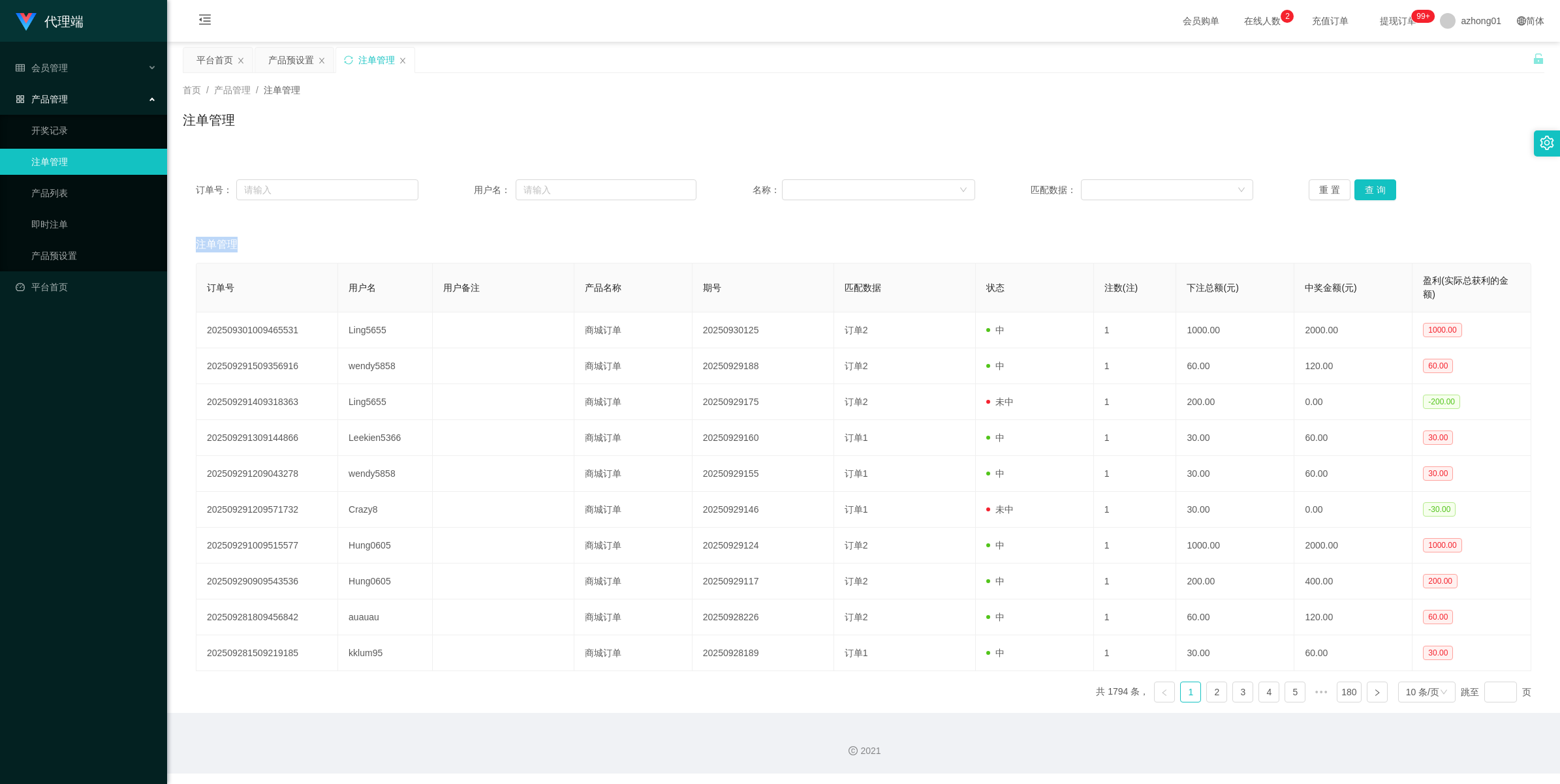
click at [1362, 194] on div "重 置 查 询" at bounding box center [1419, 189] width 222 height 21
click at [1362, 194] on button "查 询" at bounding box center [1375, 189] width 42 height 21
click at [1362, 194] on div "重 置 查 询" at bounding box center [1419, 189] width 222 height 21
click at [1362, 194] on button "查 询" at bounding box center [1375, 189] width 42 height 21
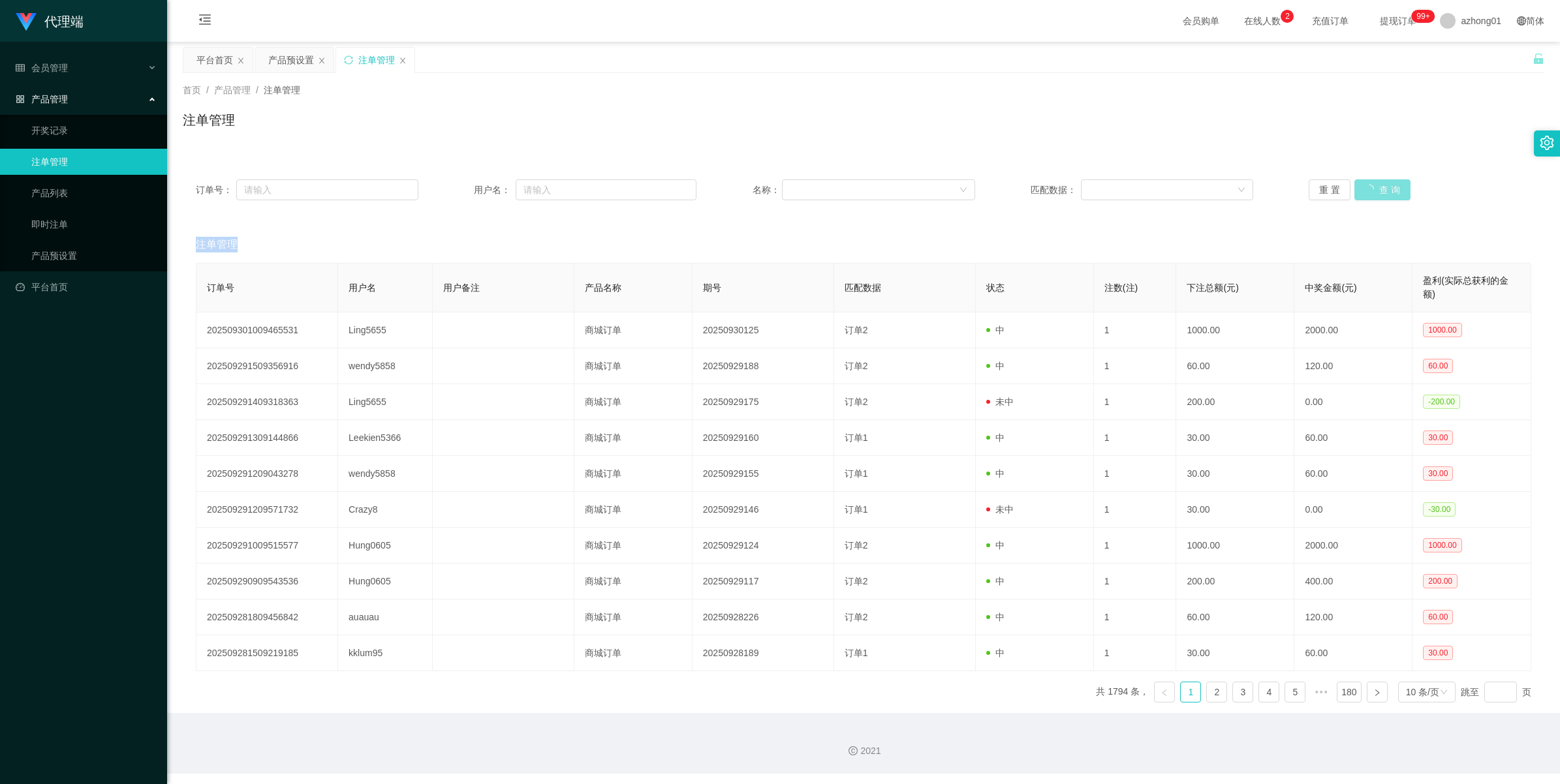
click at [1362, 194] on div "重 置 查 询" at bounding box center [1419, 189] width 222 height 21
drag, startPoint x: 1362, startPoint y: 194, endPoint x: 1378, endPoint y: 199, distance: 16.8
click at [1378, 199] on button "查 询" at bounding box center [1375, 189] width 42 height 21
click at [1378, 199] on div "重 置 查 询" at bounding box center [1419, 189] width 222 height 21
click at [1378, 199] on button "查 询" at bounding box center [1375, 189] width 42 height 21
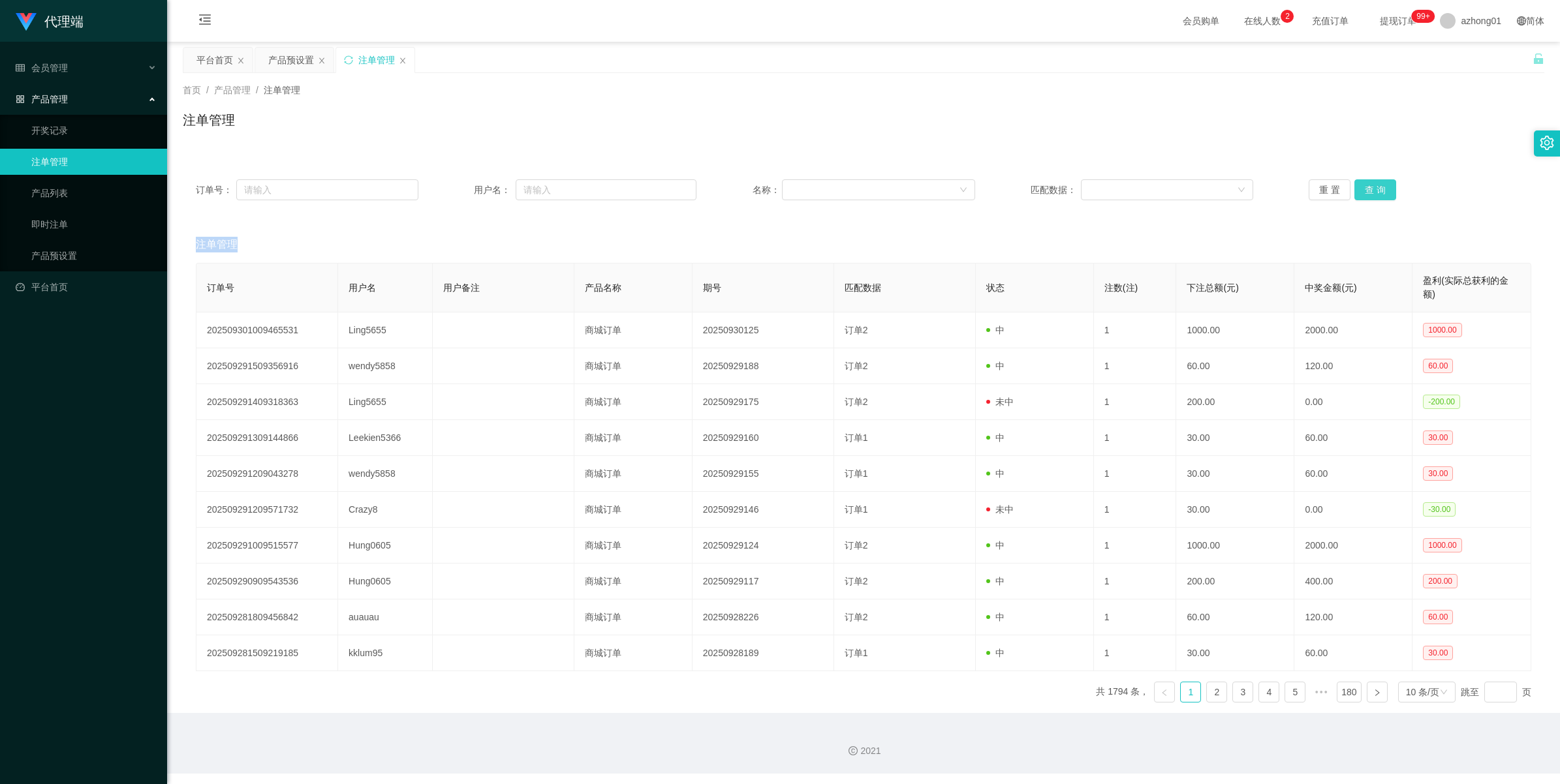
click at [1376, 180] on button "查 询" at bounding box center [1375, 189] width 42 height 21
click at [1376, 180] on div "重 置 查 询" at bounding box center [1419, 189] width 222 height 21
click at [1376, 180] on button "查 询" at bounding box center [1375, 189] width 42 height 21
click at [1376, 180] on div "重 置 查 询" at bounding box center [1419, 189] width 222 height 21
drag, startPoint x: 1376, startPoint y: 180, endPoint x: 1424, endPoint y: 127, distance: 71.5
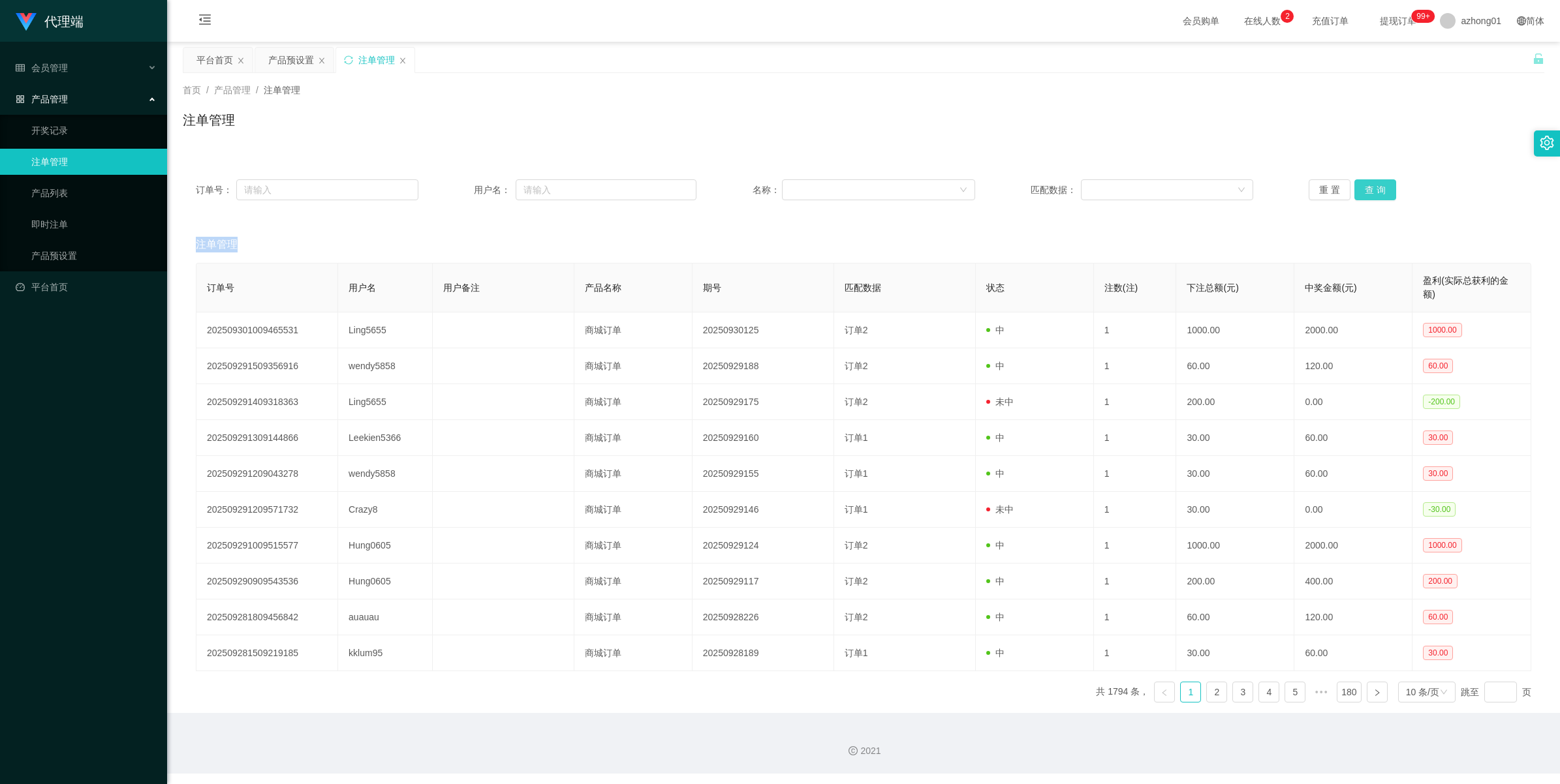
click at [1376, 180] on button "查 询" at bounding box center [1375, 189] width 42 height 21
click at [1479, 25] on span "azhong01" at bounding box center [1480, 21] width 40 height 42
click at [1466, 57] on span "退出登录" at bounding box center [1460, 57] width 36 height 10
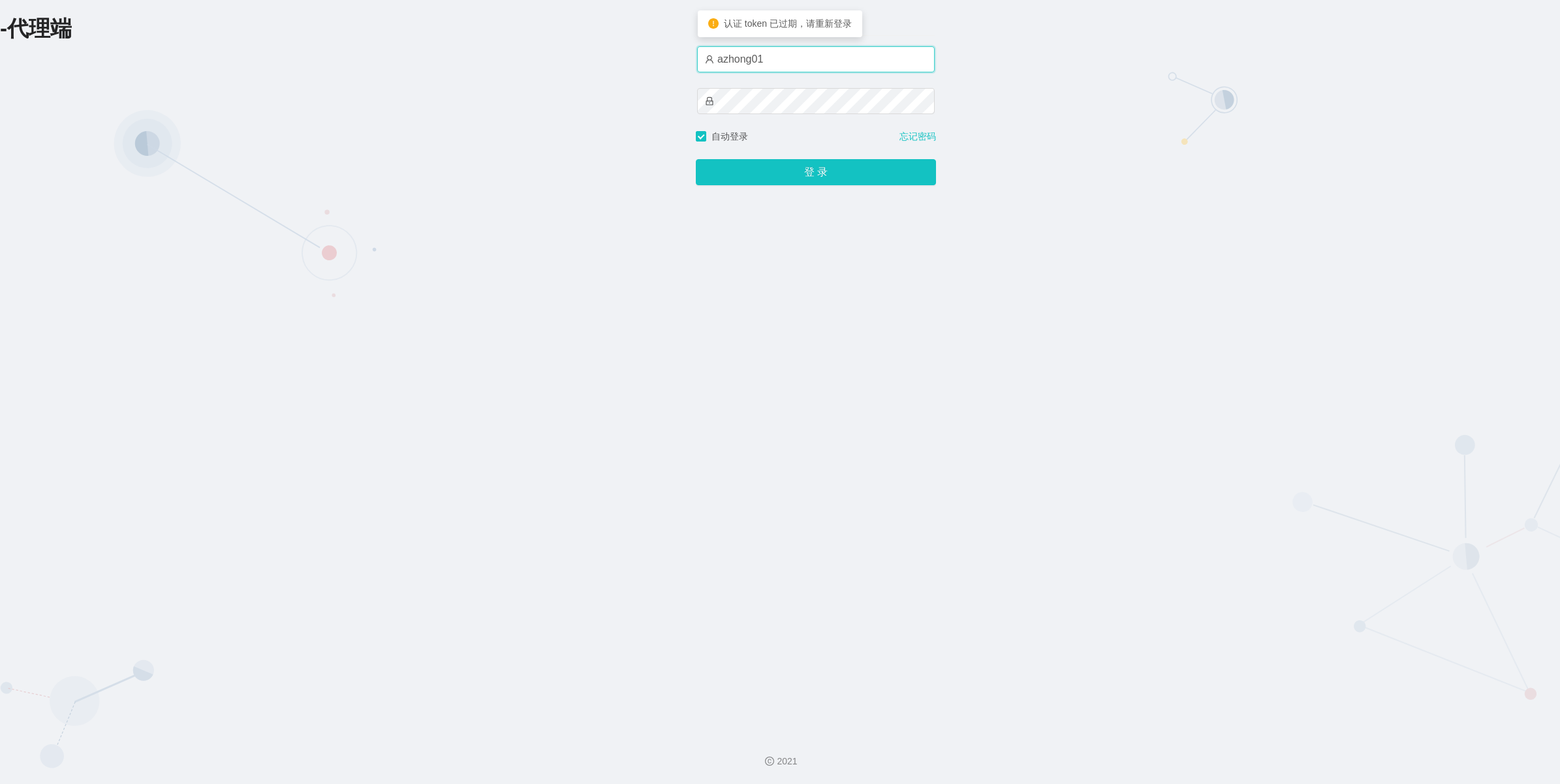
click at [780, 67] on input "azhong01" at bounding box center [816, 59] width 238 height 26
type input "azhong02"
click at [800, 161] on button "登 录" at bounding box center [815, 172] width 240 height 26
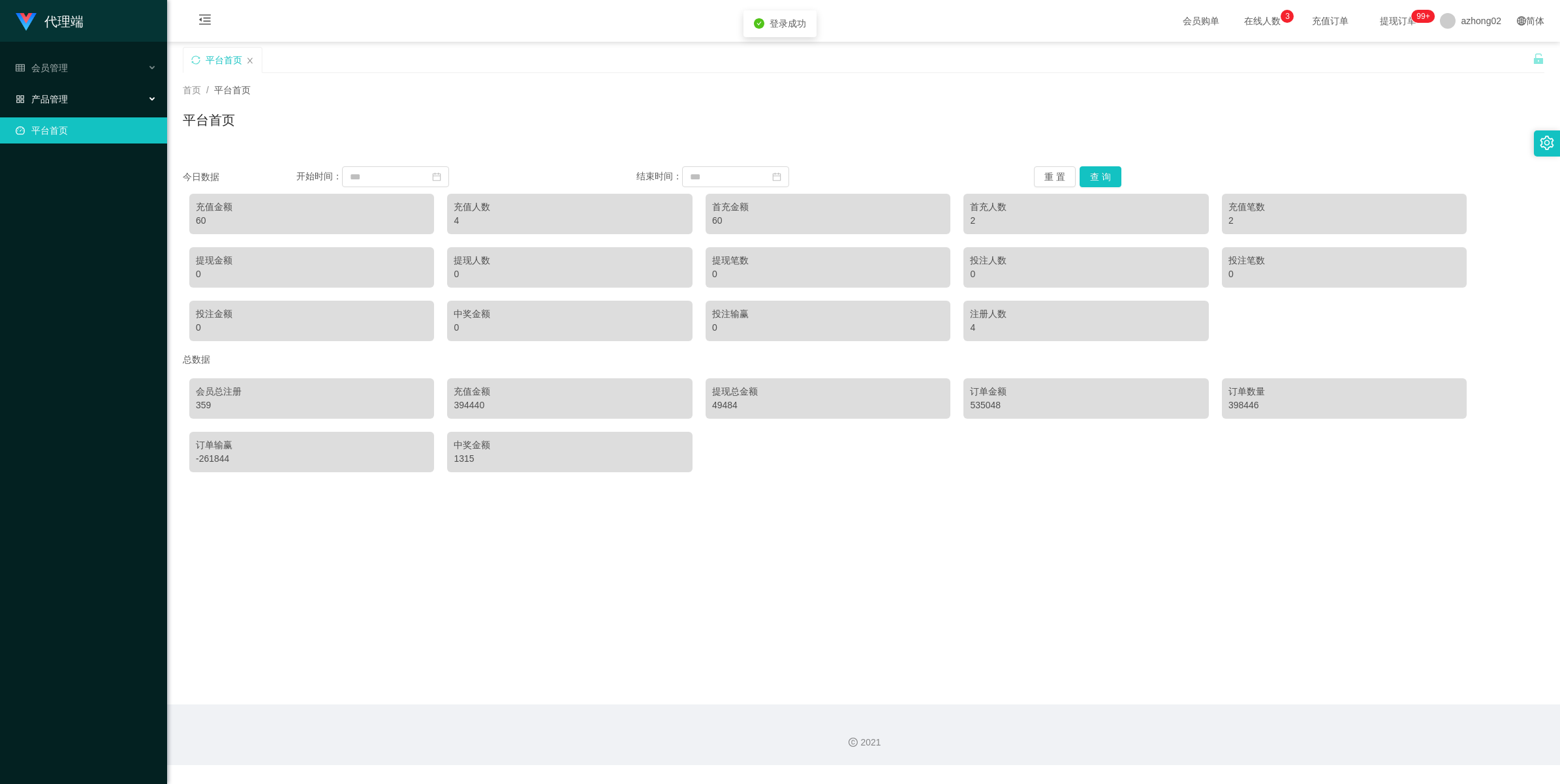
click at [69, 101] on div "产品管理" at bounding box center [83, 99] width 167 height 26
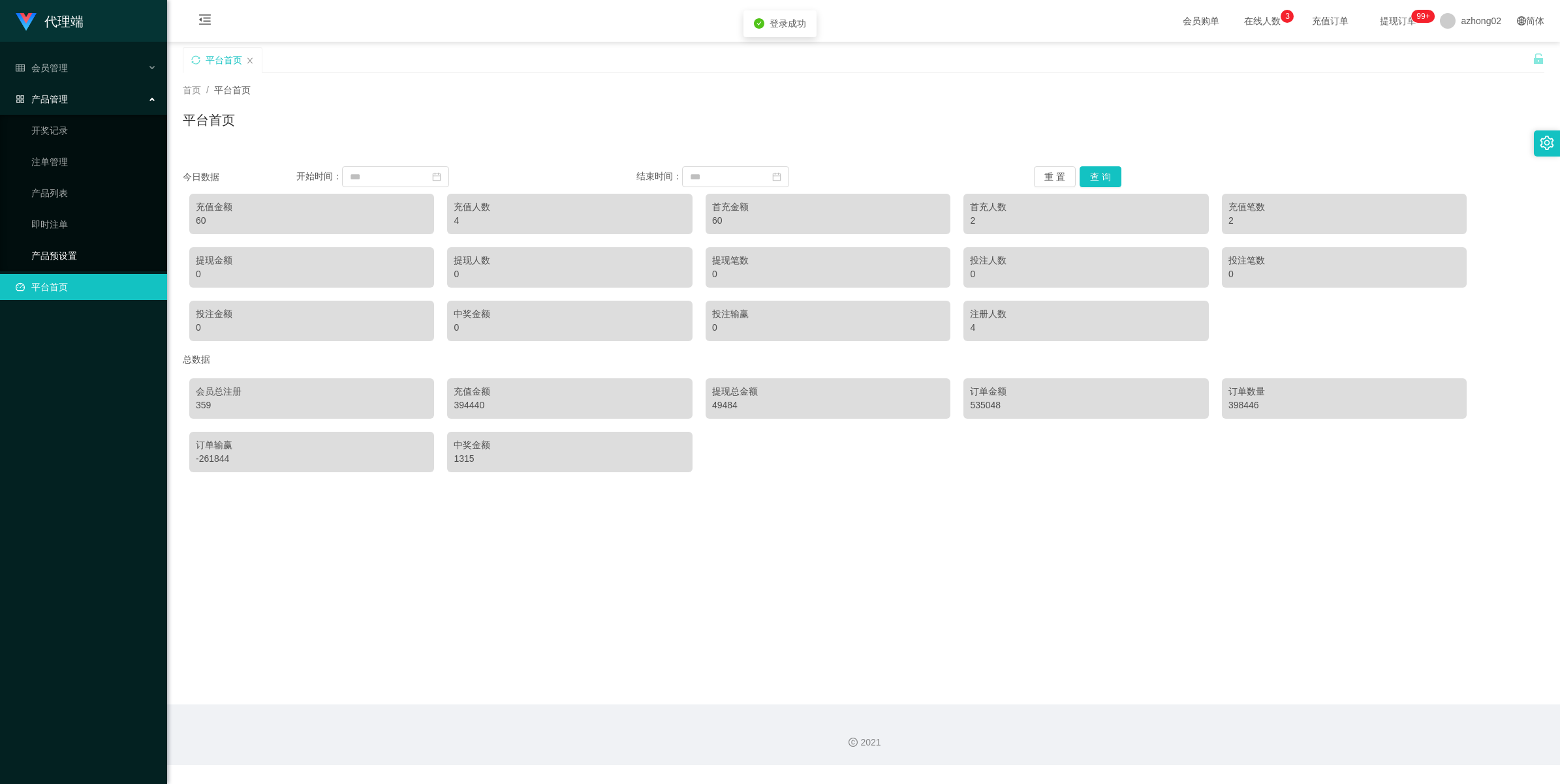
click at [44, 254] on link "产品预设置" at bounding box center [94, 256] width 126 height 26
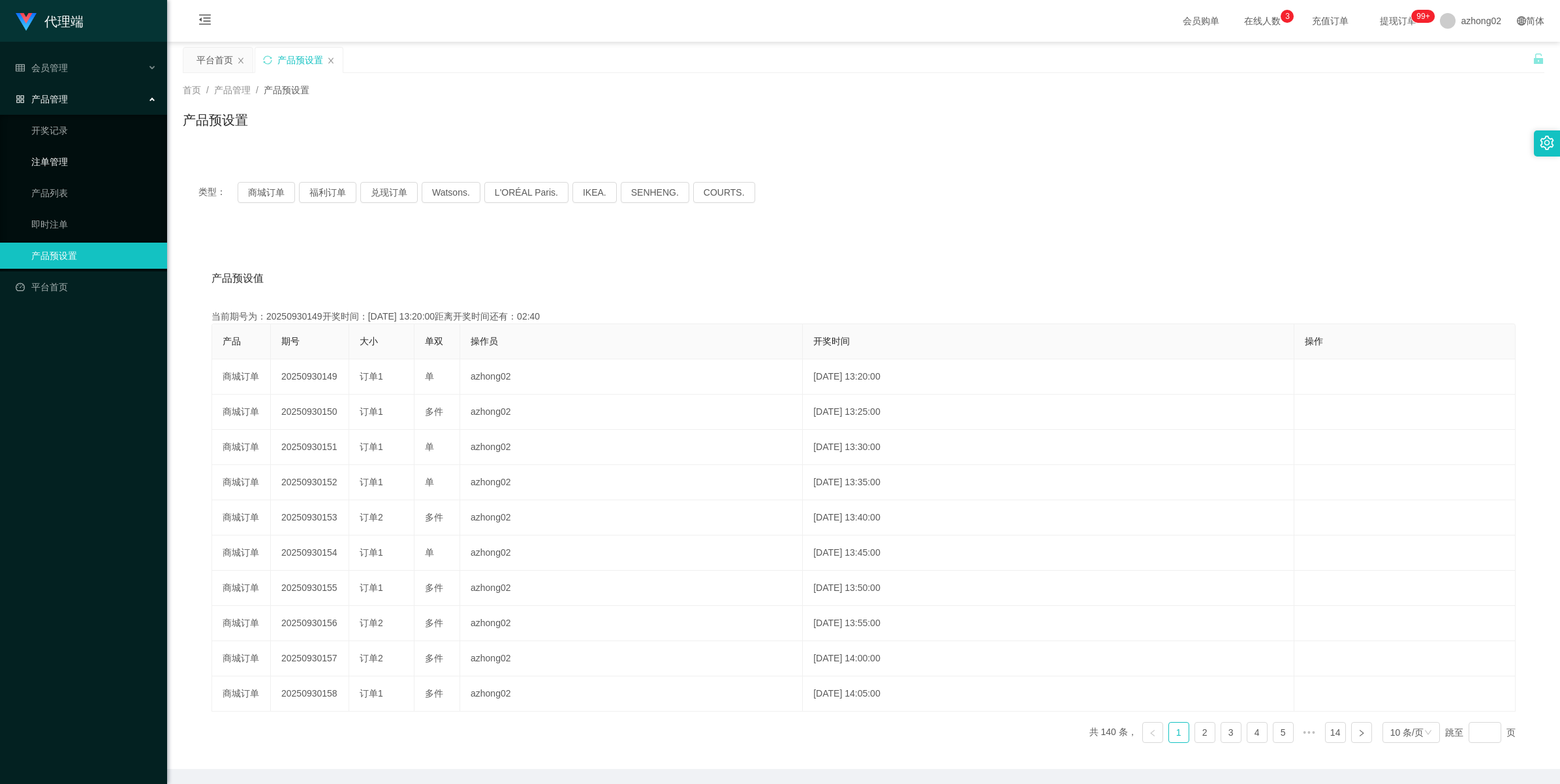
click at [53, 163] on link "注单管理" at bounding box center [94, 161] width 126 height 26
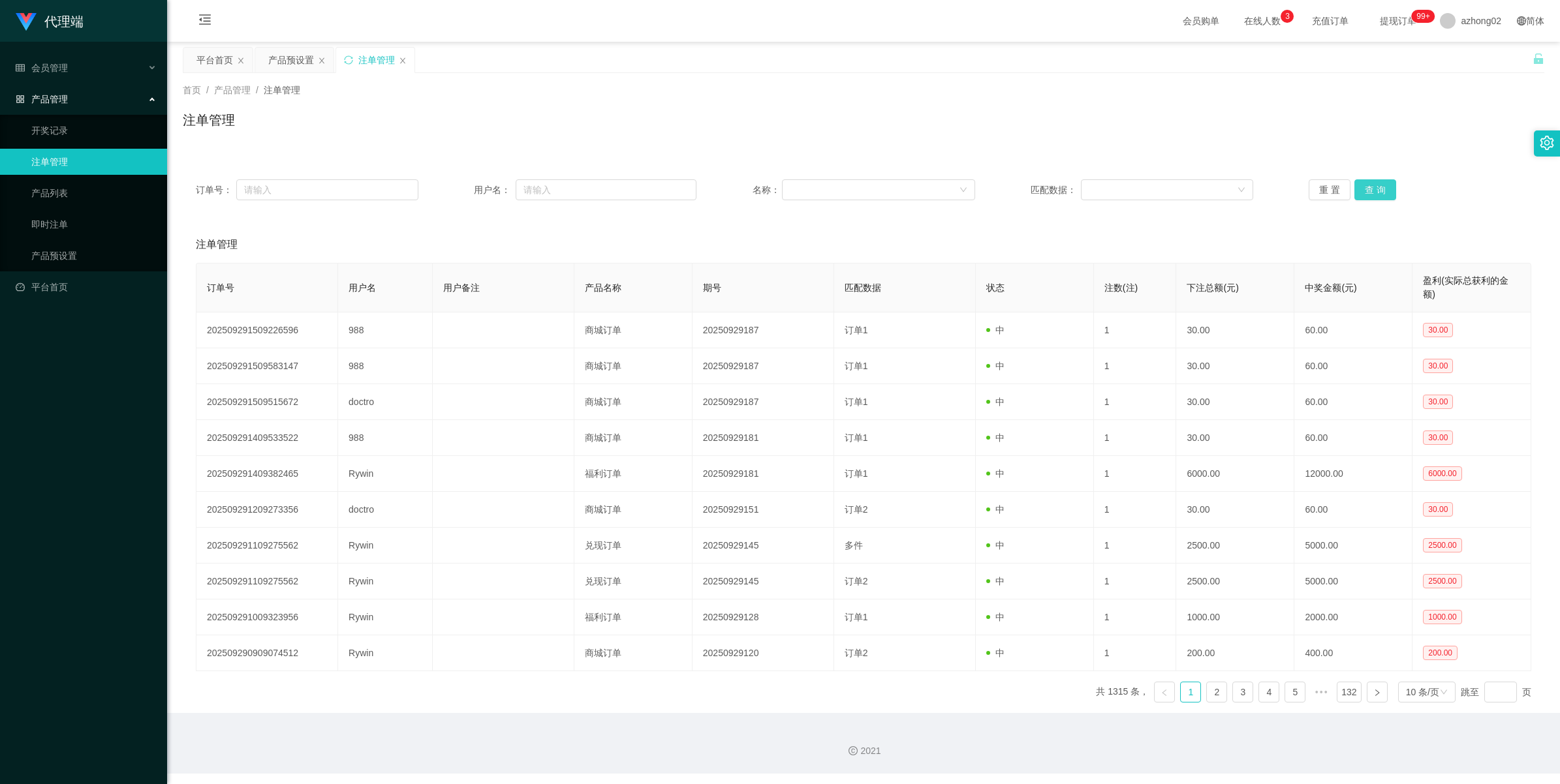
click at [1377, 188] on button "查 询" at bounding box center [1375, 189] width 42 height 21
click at [1377, 188] on div "重 置 查 询" at bounding box center [1419, 189] width 222 height 21
click at [1377, 188] on button "查 询" at bounding box center [1375, 189] width 42 height 21
click at [1377, 188] on div "重 置 查 询" at bounding box center [1419, 189] width 222 height 21
click at [1377, 188] on button "查 询" at bounding box center [1375, 189] width 42 height 21
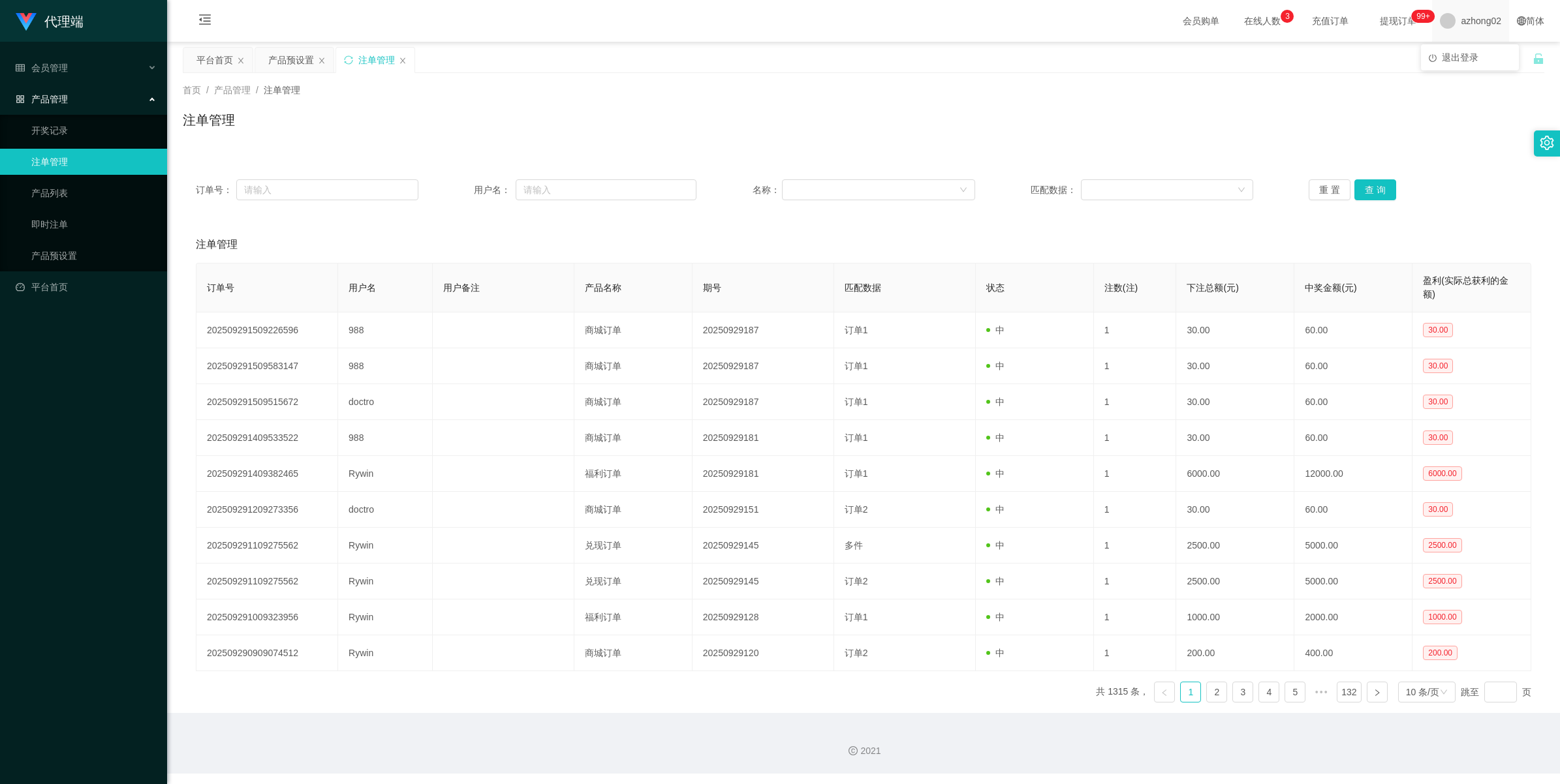
click at [1474, 19] on span "azhong02" at bounding box center [1480, 21] width 40 height 42
click at [285, 53] on div "产品预设置" at bounding box center [291, 59] width 45 height 25
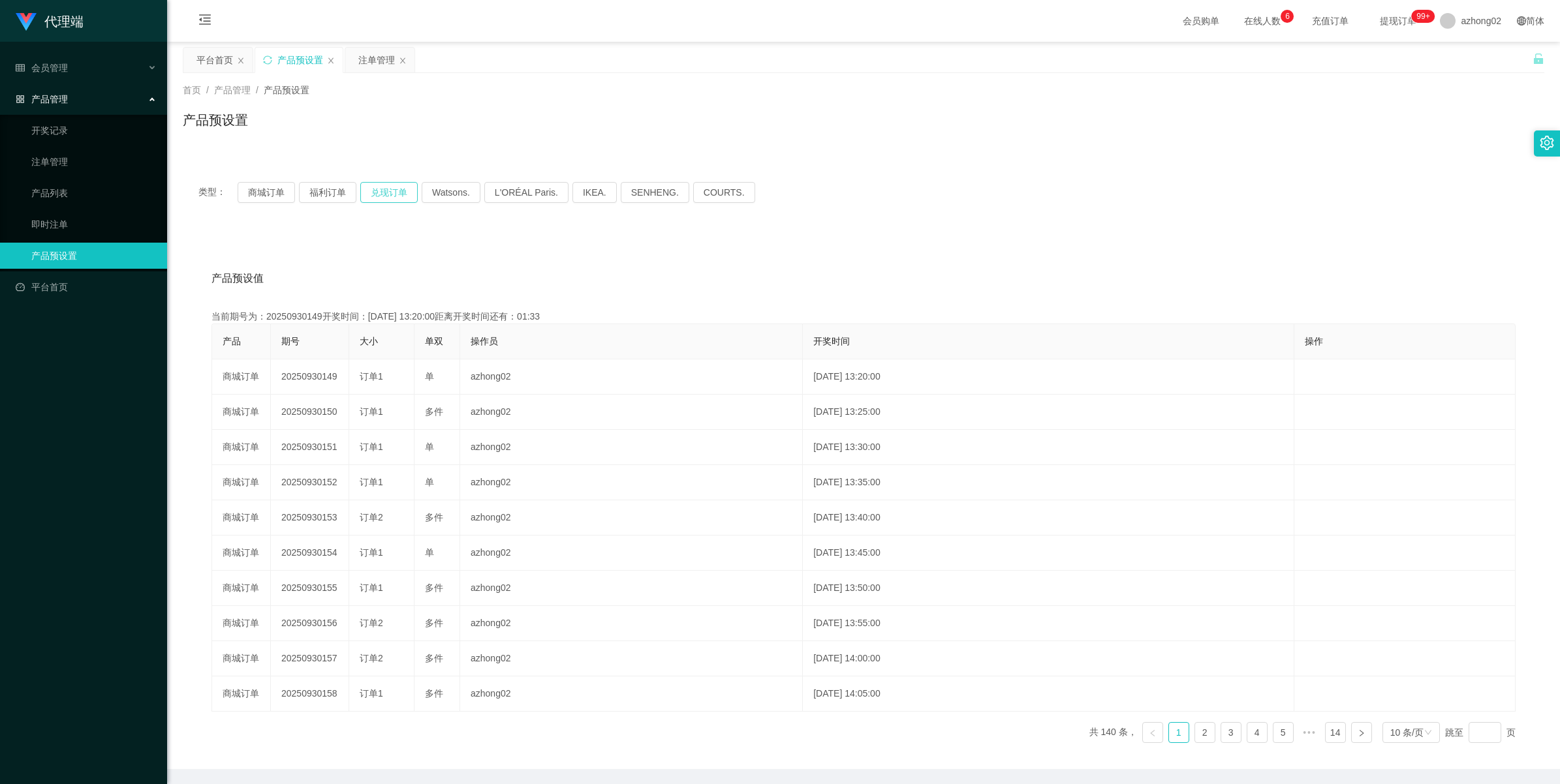
click at [374, 195] on button "兑现订单" at bounding box center [389, 192] width 57 height 21
drag, startPoint x: 374, startPoint y: 195, endPoint x: 686, endPoint y: 203, distance: 312.1
click at [374, 195] on button "兑现订单" at bounding box center [389, 192] width 57 height 21
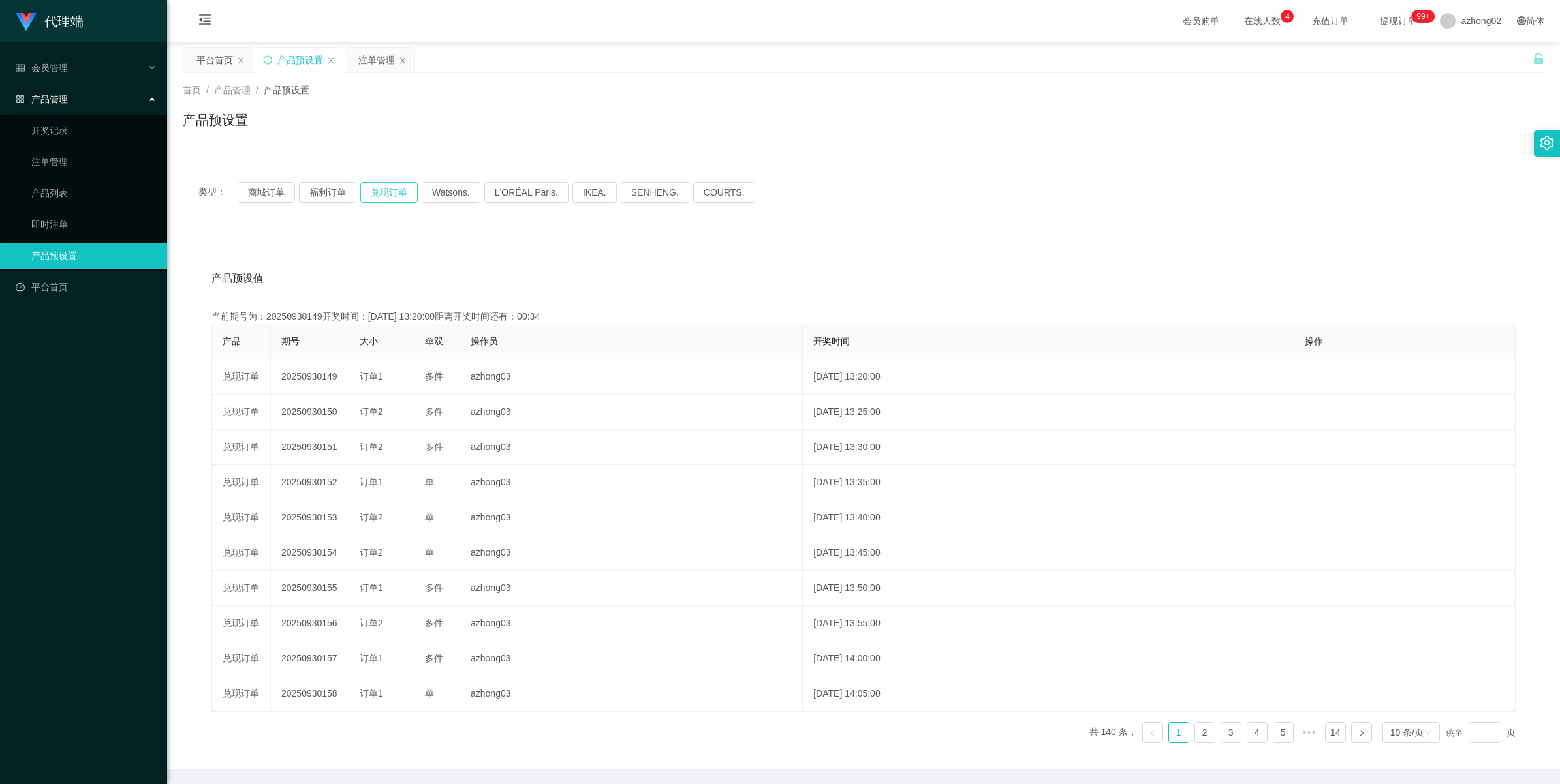
click at [392, 196] on button "兑现订单" at bounding box center [389, 192] width 57 height 21
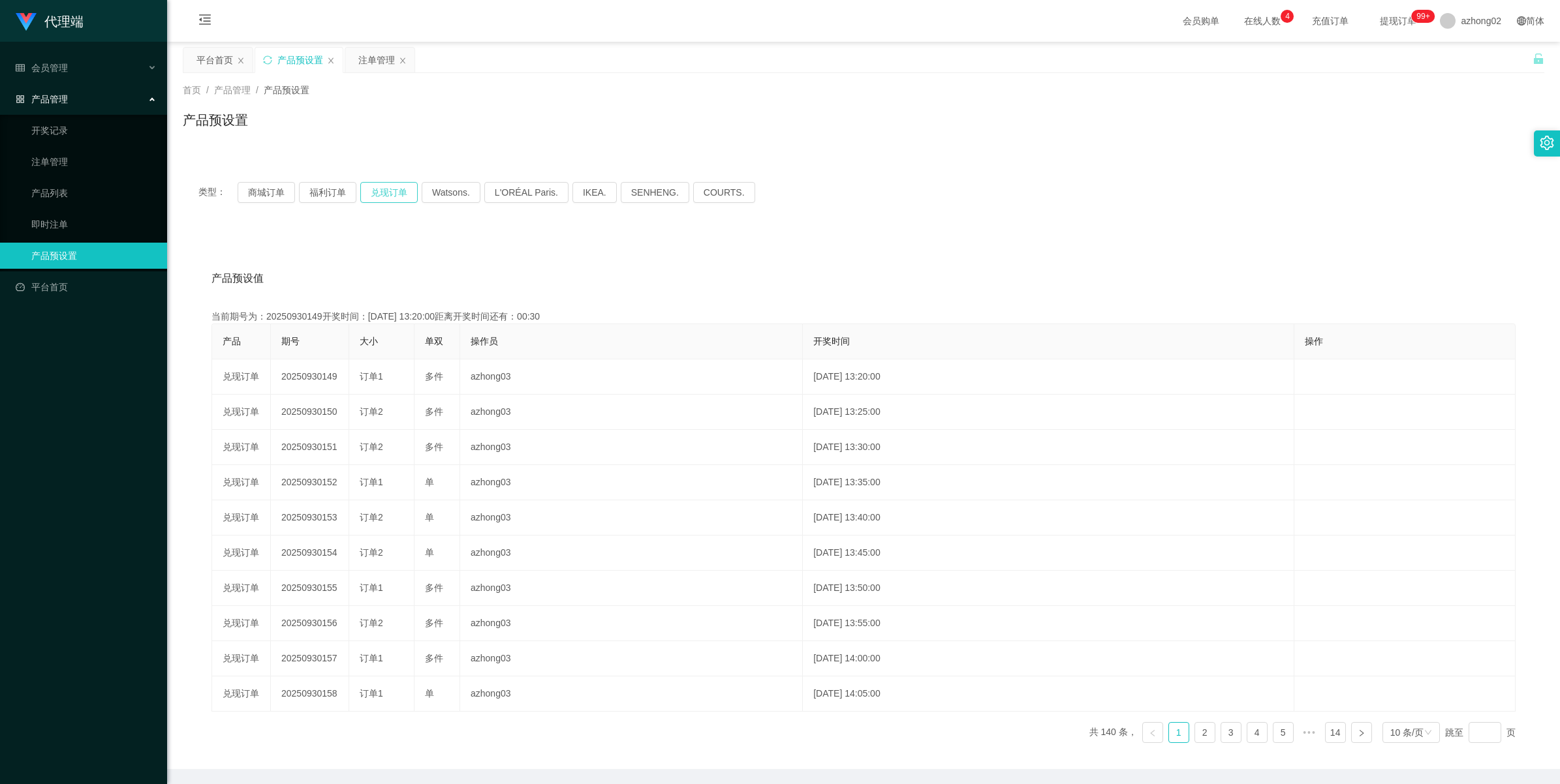
click at [392, 196] on button "兑现订单" at bounding box center [389, 192] width 57 height 21
